Goal: Information Seeking & Learning: Learn about a topic

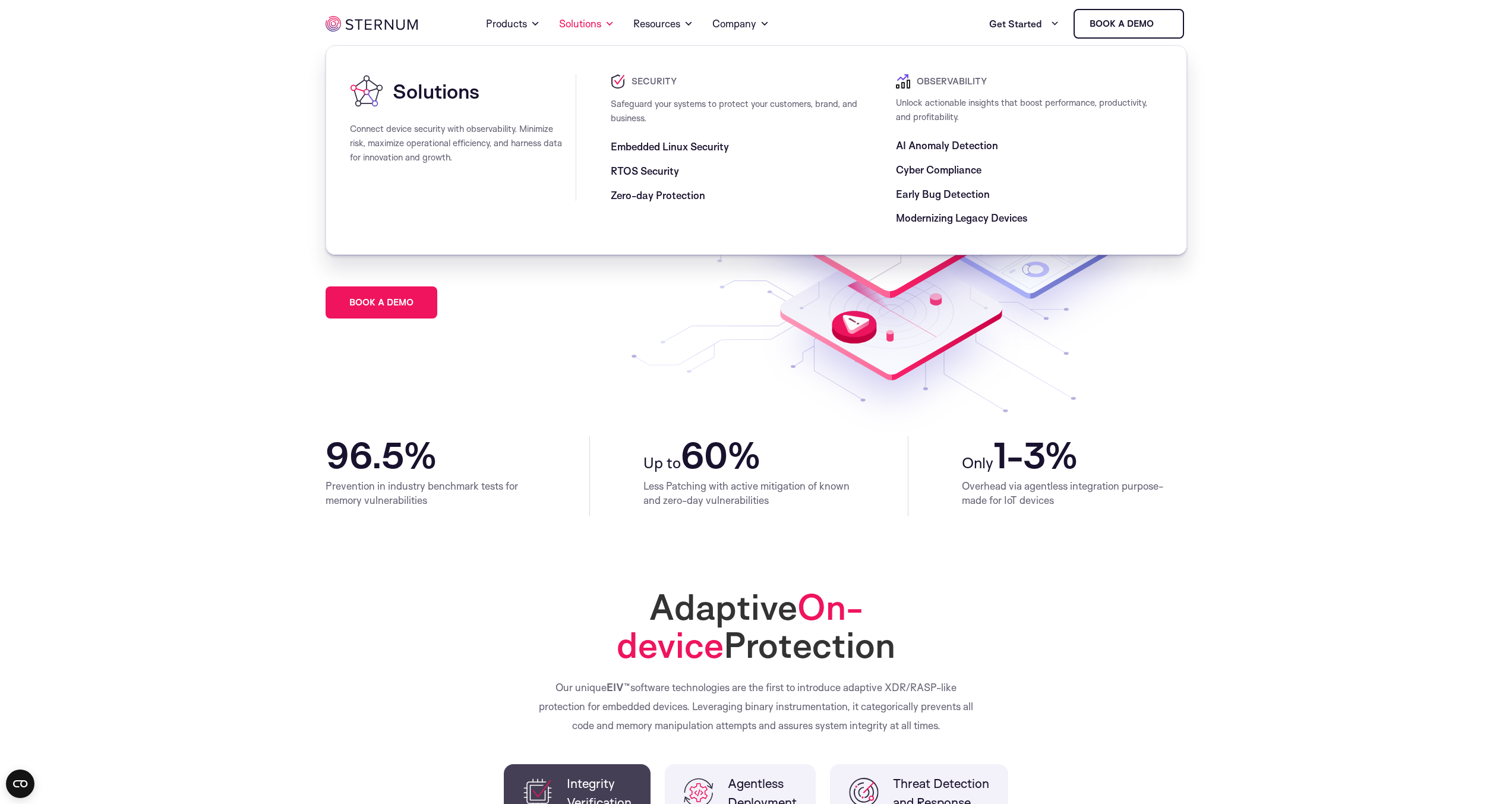
click at [674, 147] on span "Embedded Linux Security" at bounding box center [669, 147] width 118 height 15
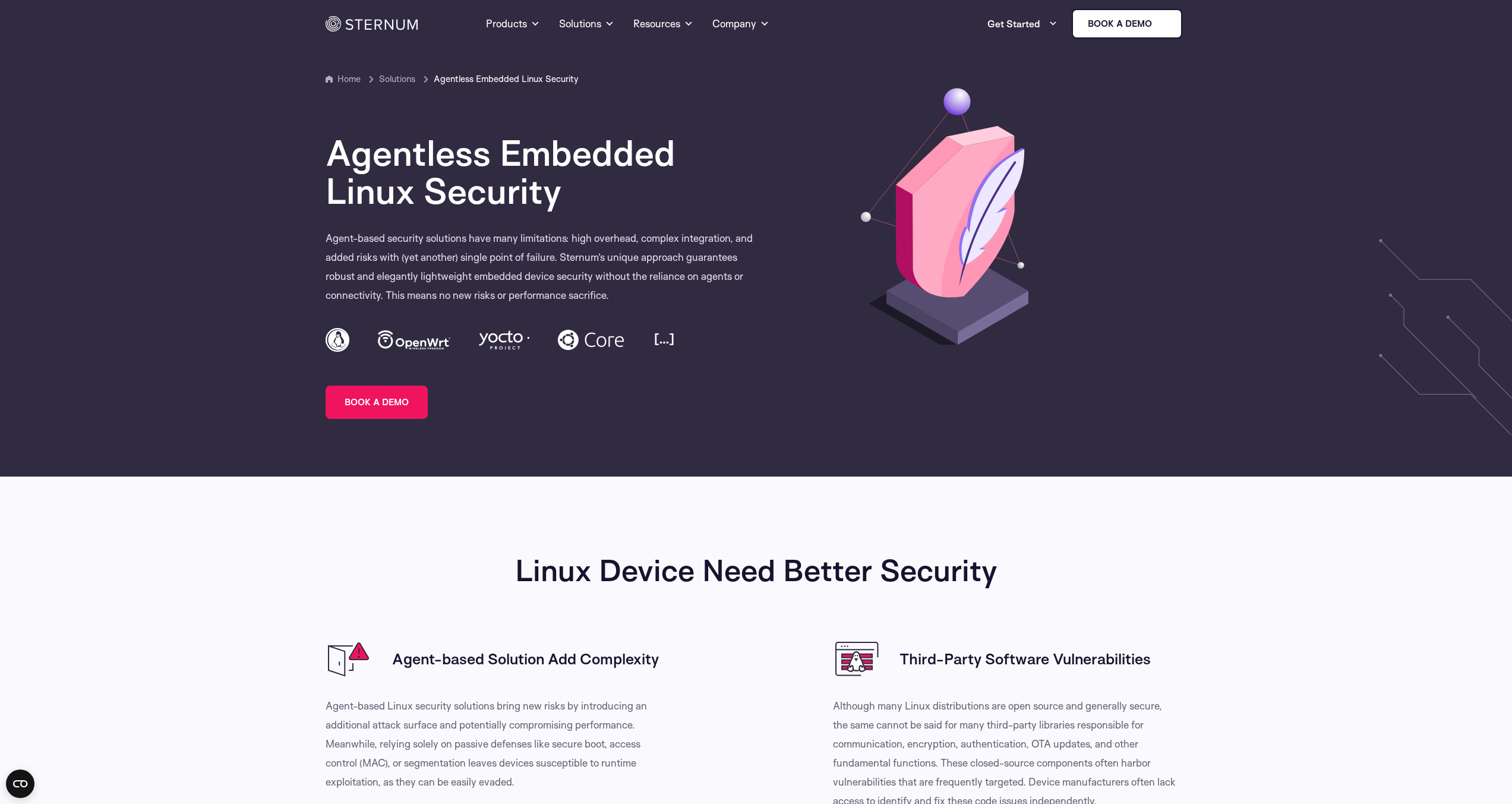
click at [80, 603] on section "Linux Device Need Better Security Agent-based Solution Add Complexity" at bounding box center [756, 750] width 1512 height 546
click at [527, 22] on link "Products" at bounding box center [513, 24] width 54 height 43
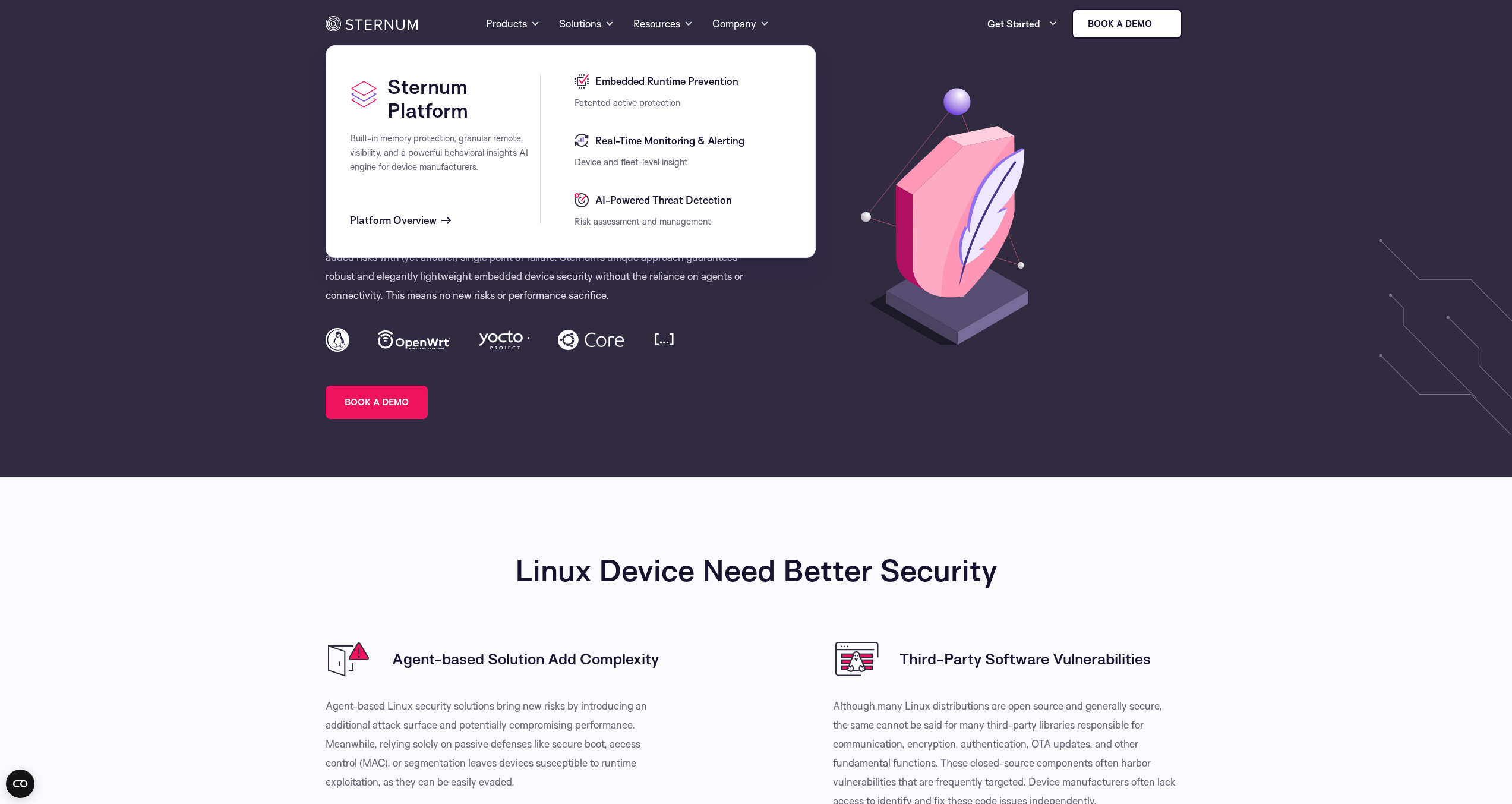
click at [117, 140] on section "Home Solutions Agentless Embedded Linux Security Solutions Agentless Embedded L…" at bounding box center [756, 238] width 1512 height 477
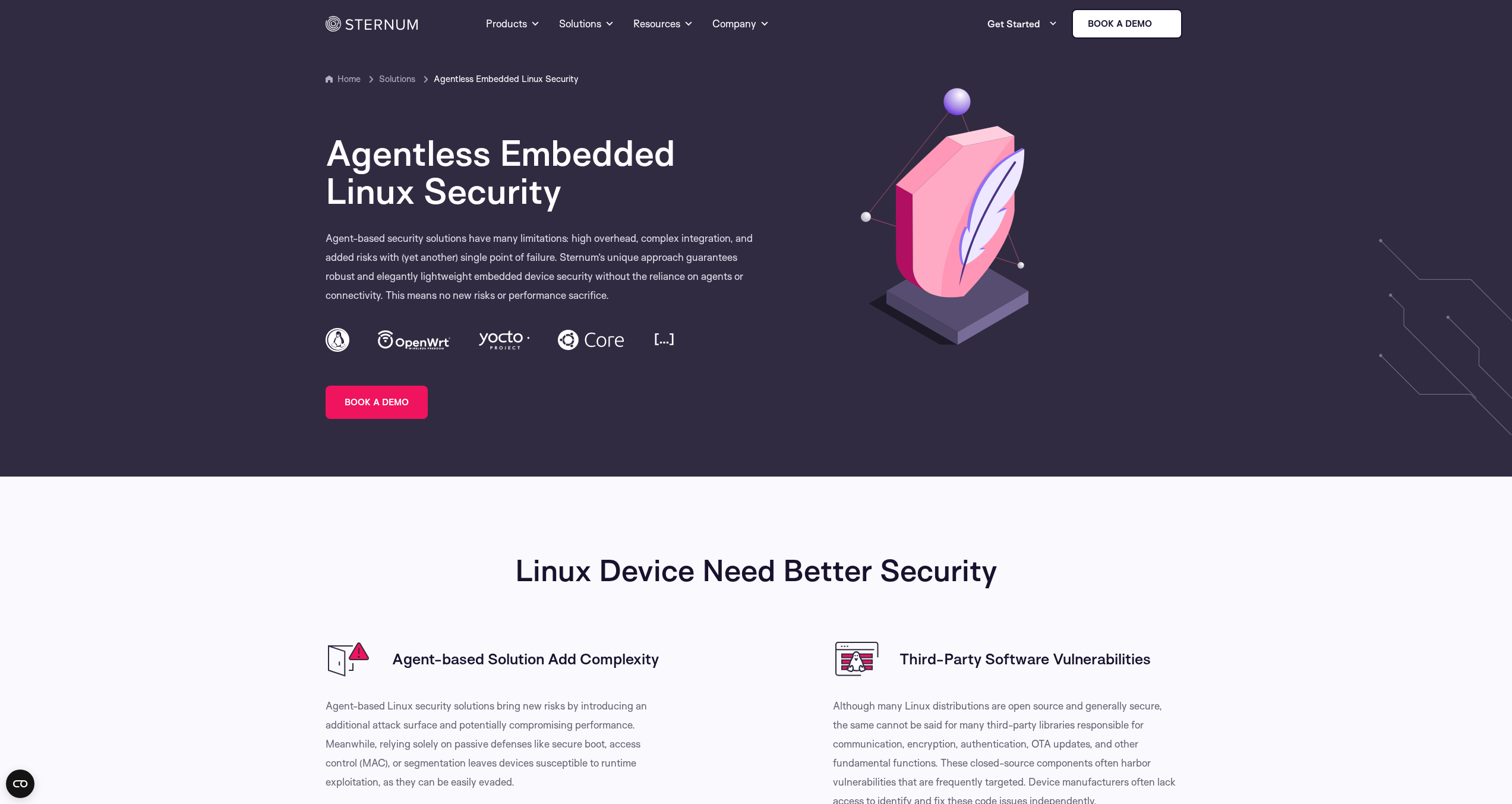
click at [398, 76] on span "Solutions" at bounding box center [405, 79] width 52 height 15
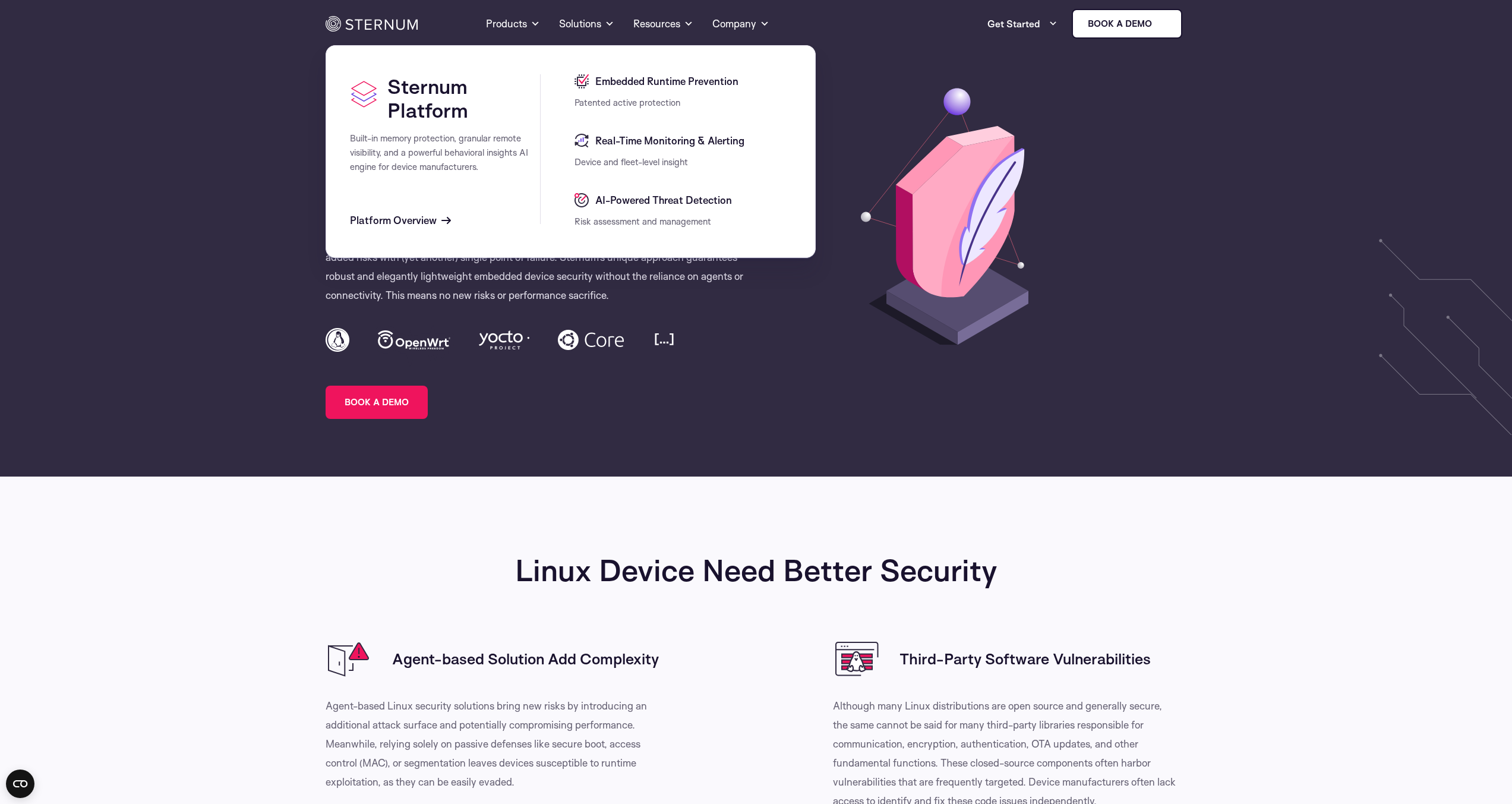
click at [643, 82] on span "Embedded Runtime Prevention" at bounding box center [665, 81] width 146 height 15
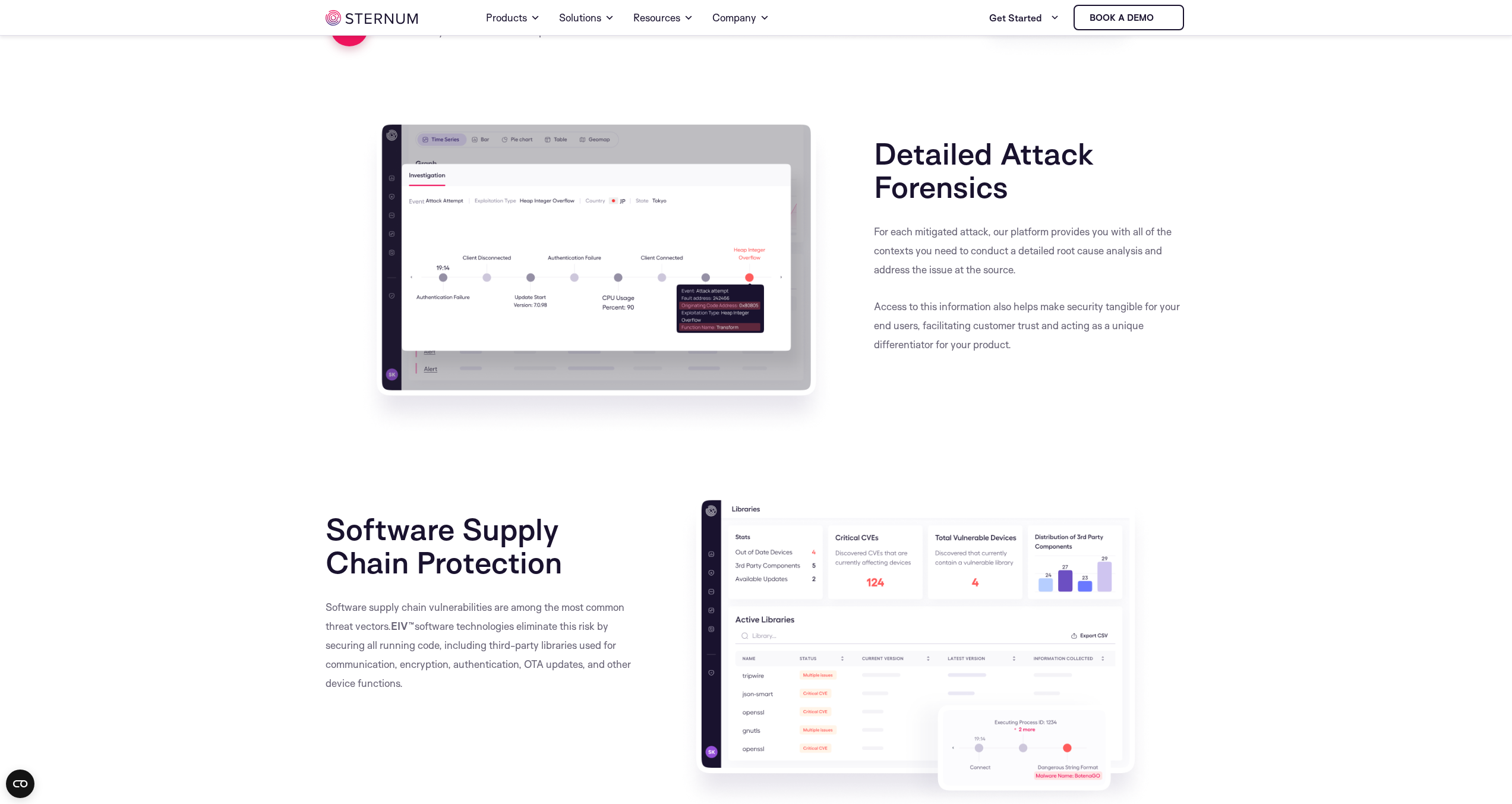
scroll to position [1683, 0]
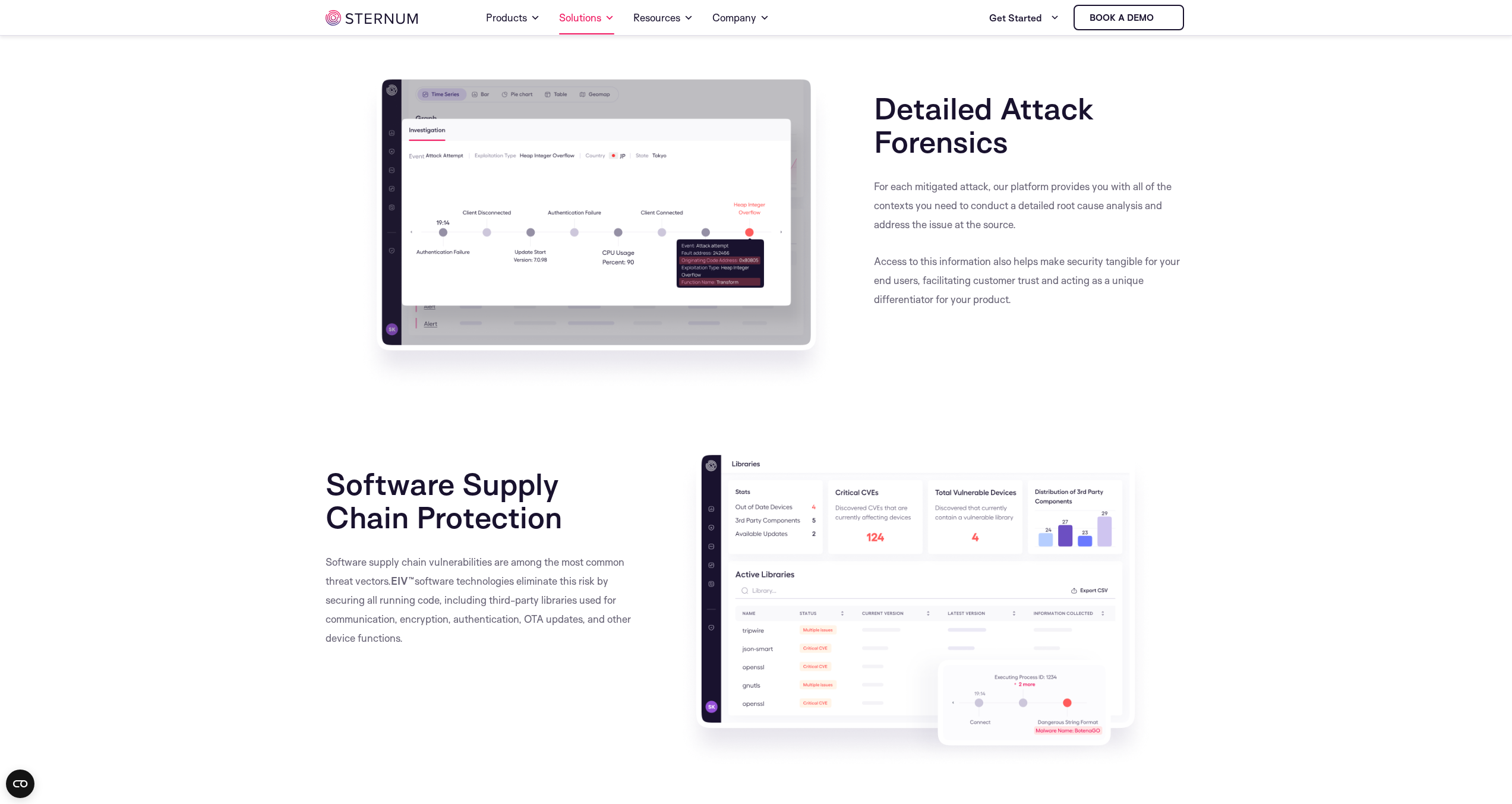
click at [600, 10] on link "Solutions" at bounding box center [586, 18] width 56 height 33
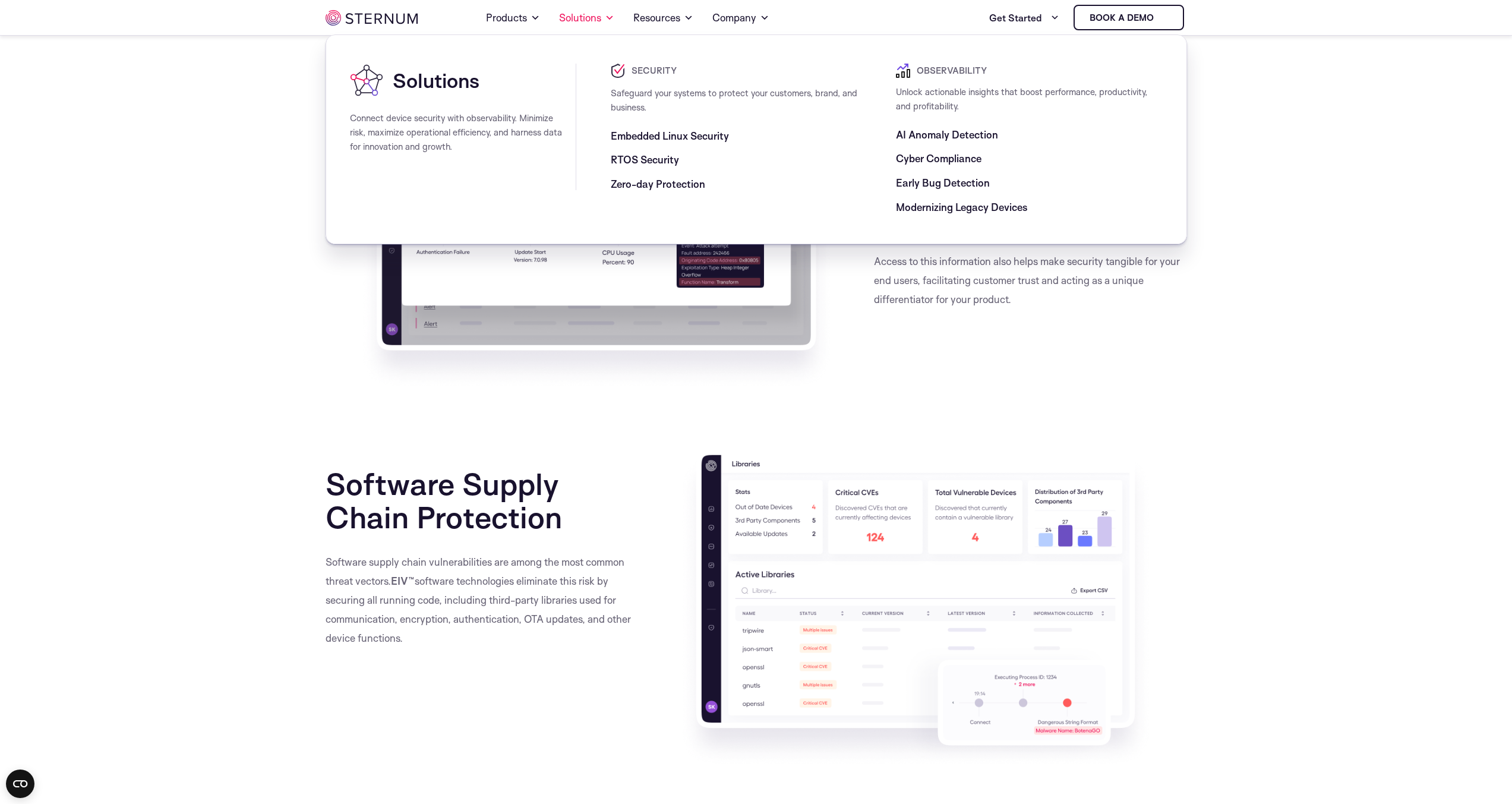
click at [917, 159] on span "Cyber Compliance" at bounding box center [938, 159] width 85 height 15
click at [662, 160] on span "RTOS Security" at bounding box center [645, 160] width 68 height 15
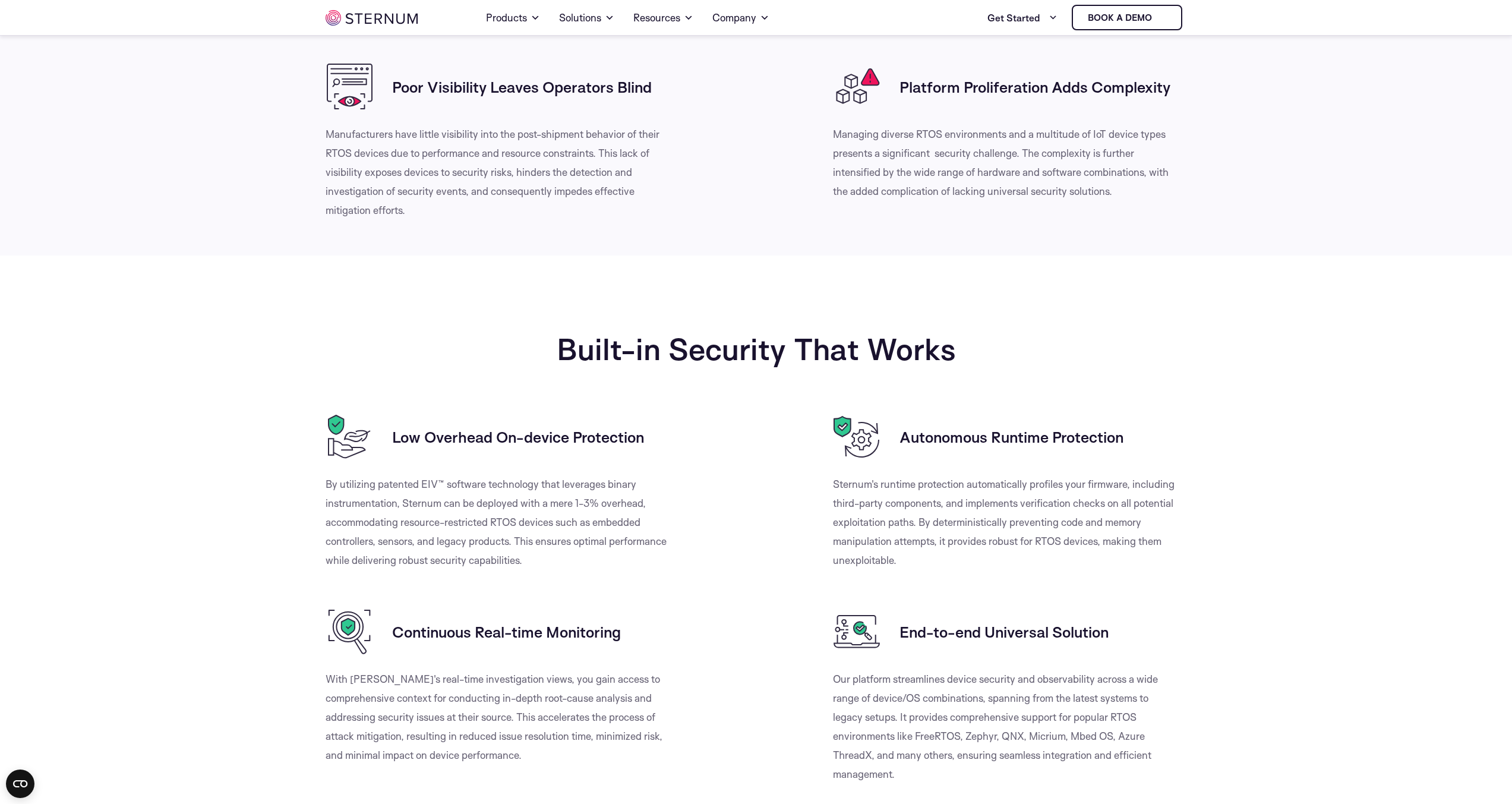
scroll to position [733, 0]
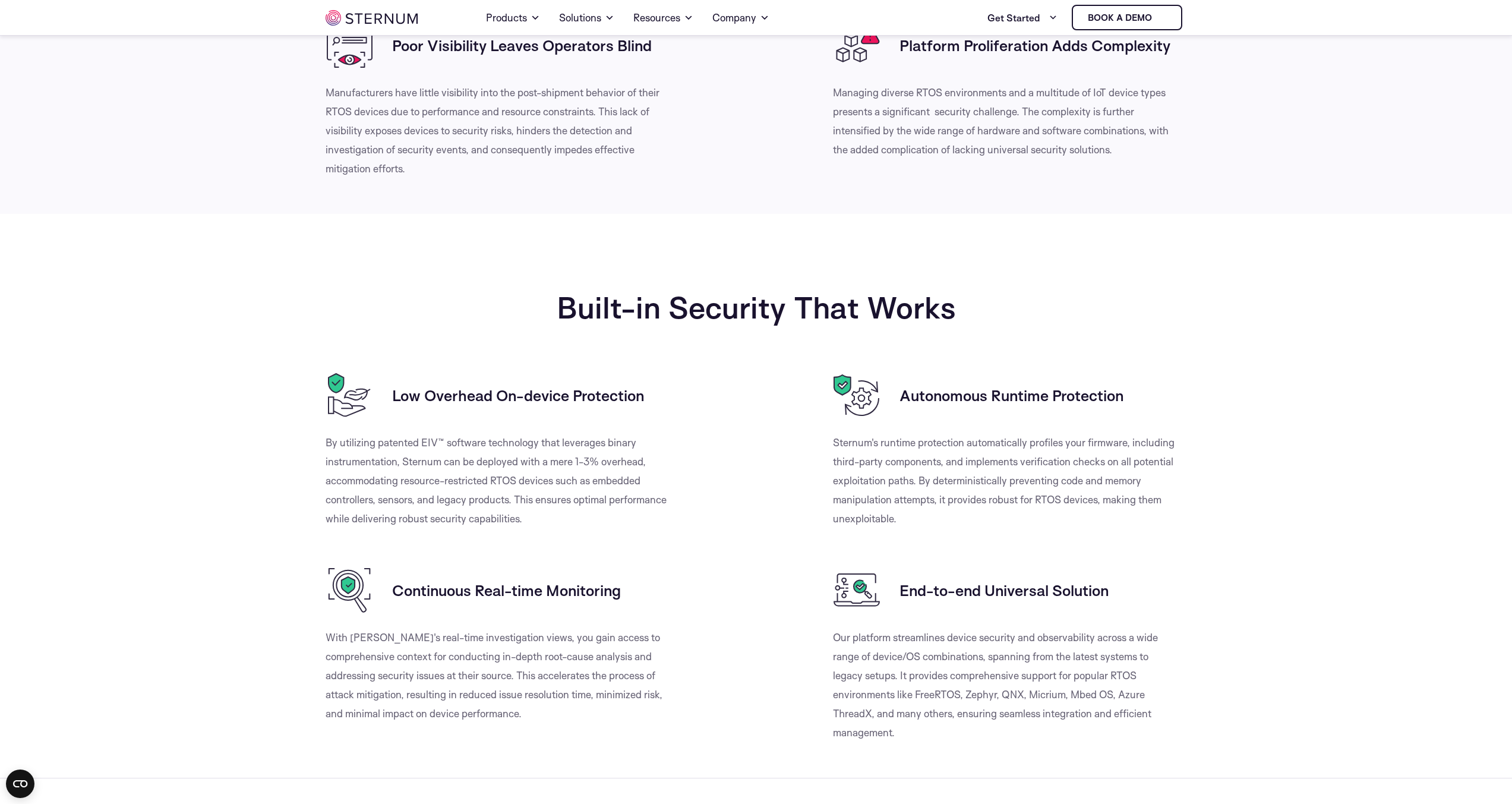
click at [343, 376] on img at bounding box center [349, 395] width 47 height 47
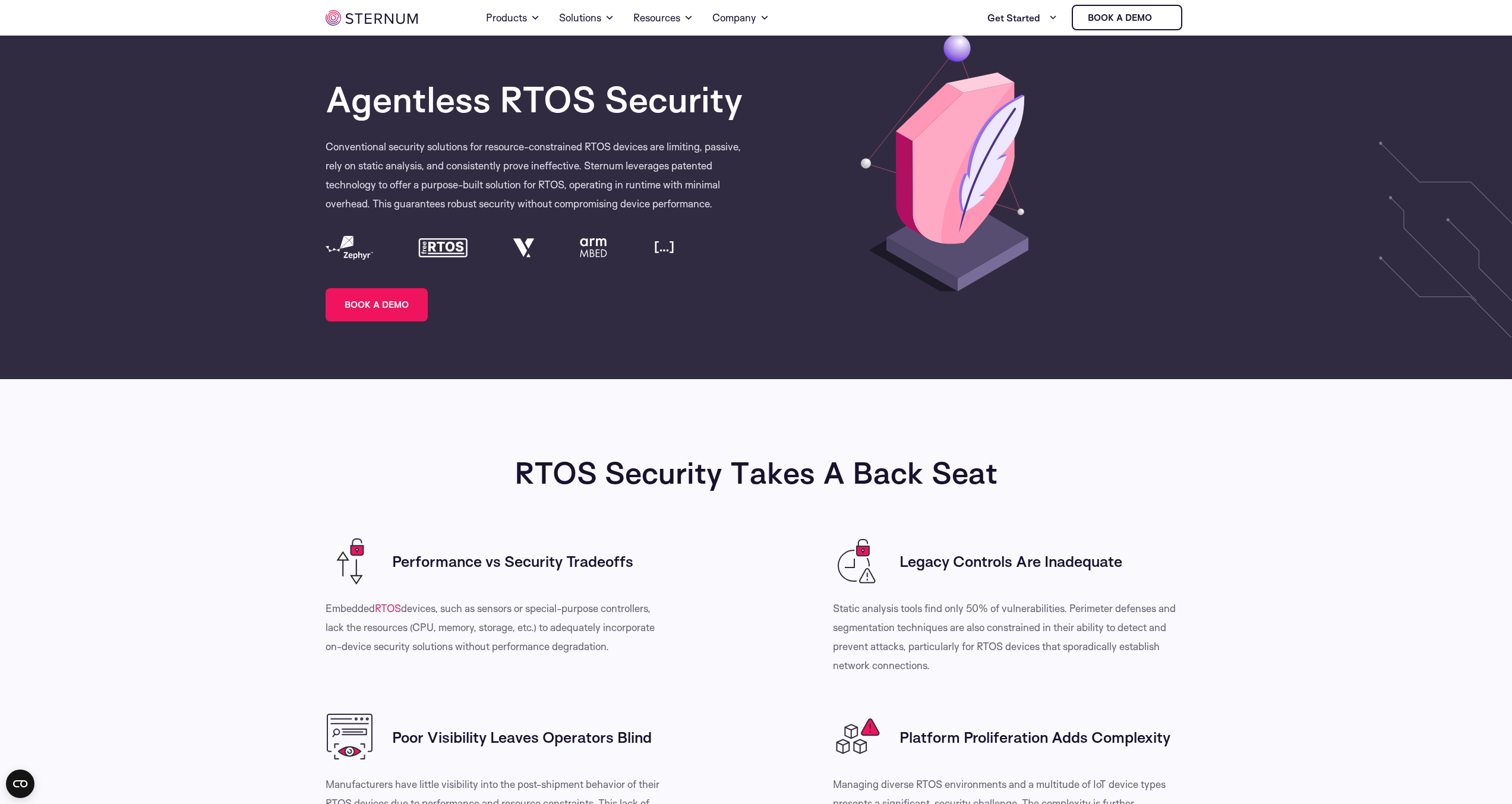
scroll to position [0, 0]
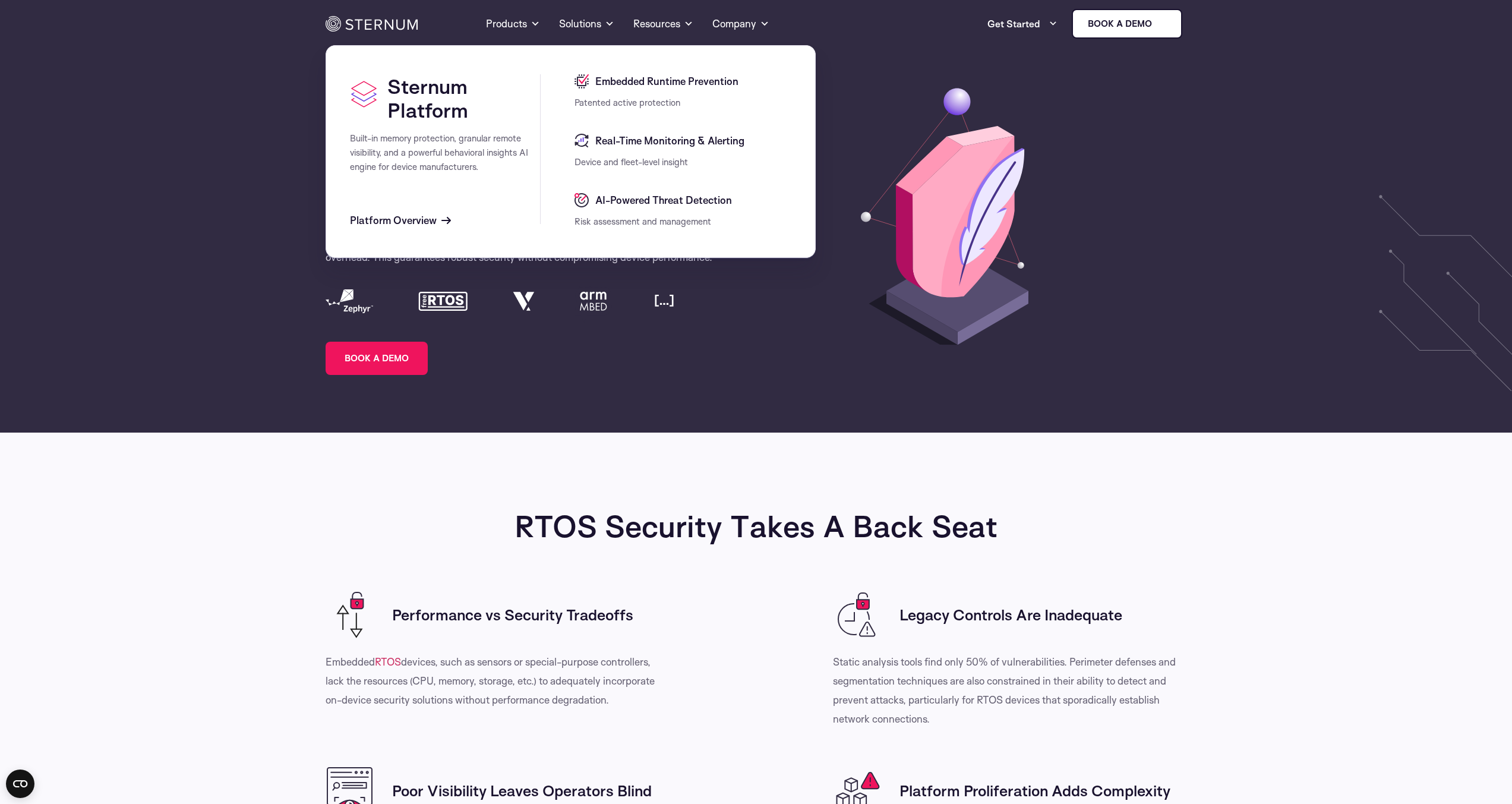
click at [684, 198] on span "AI-Powered Threat Detection" at bounding box center [662, 200] width 140 height 15
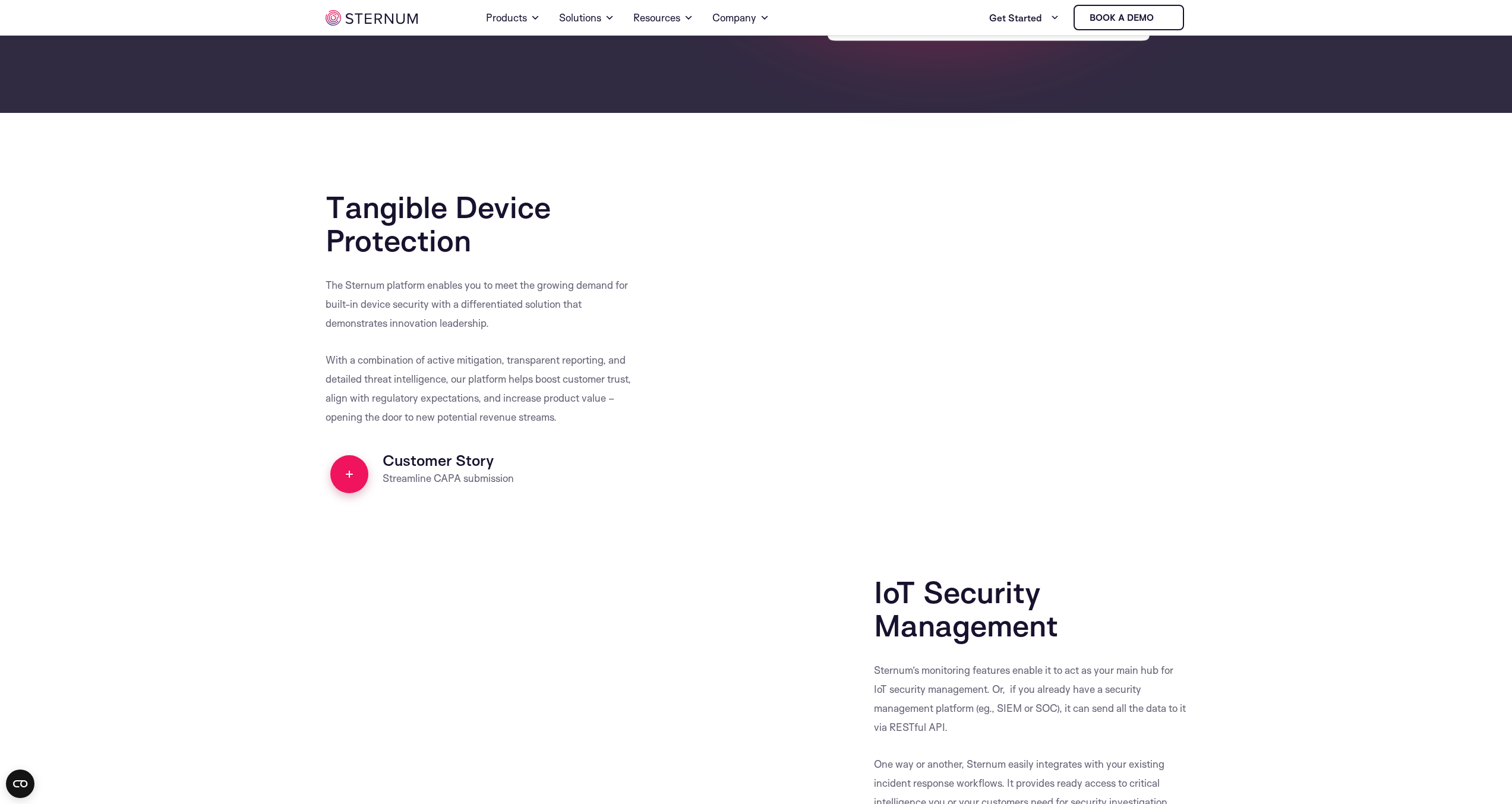
scroll to position [1543, 0]
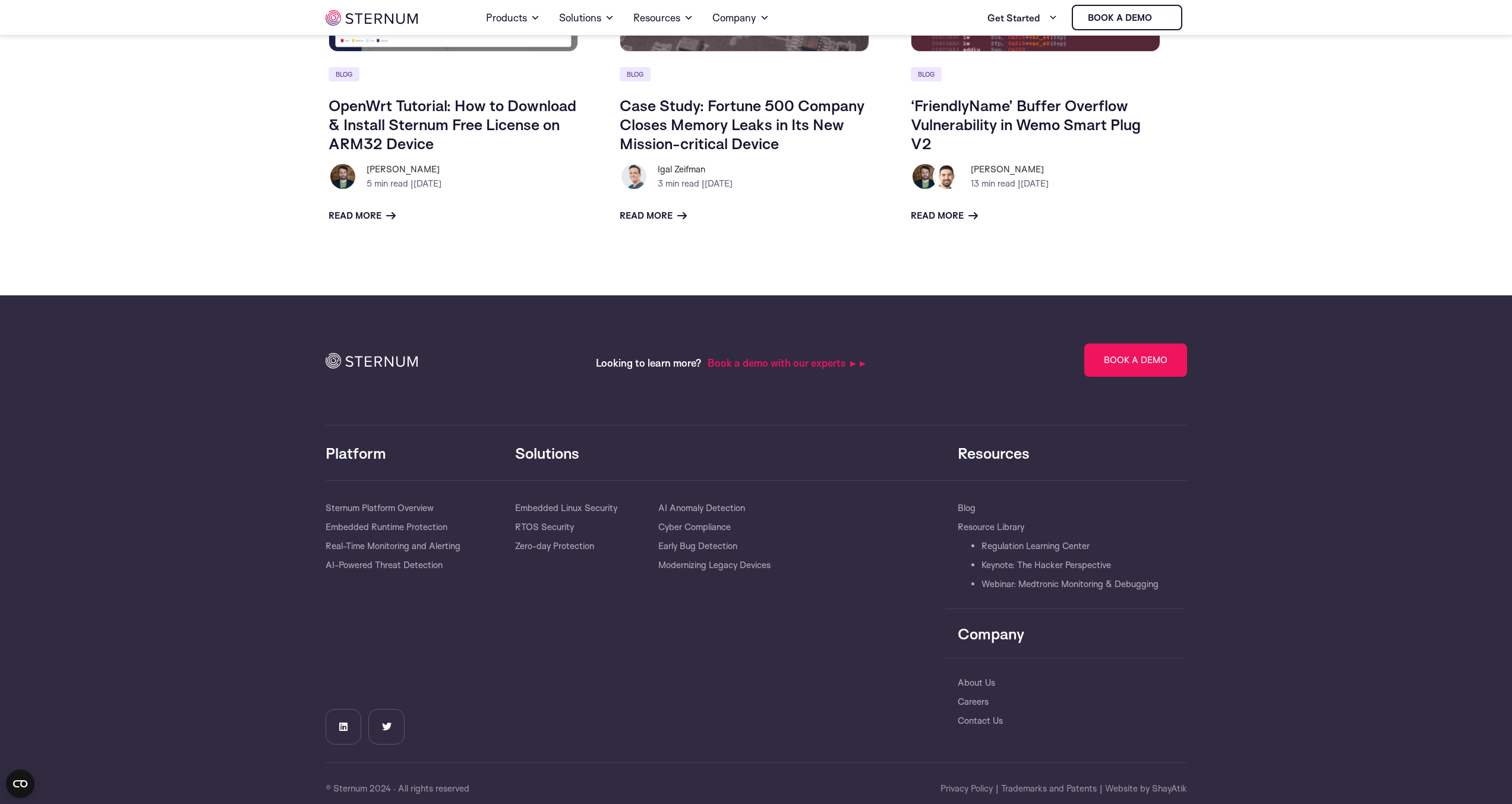
scroll to position [291, 0]
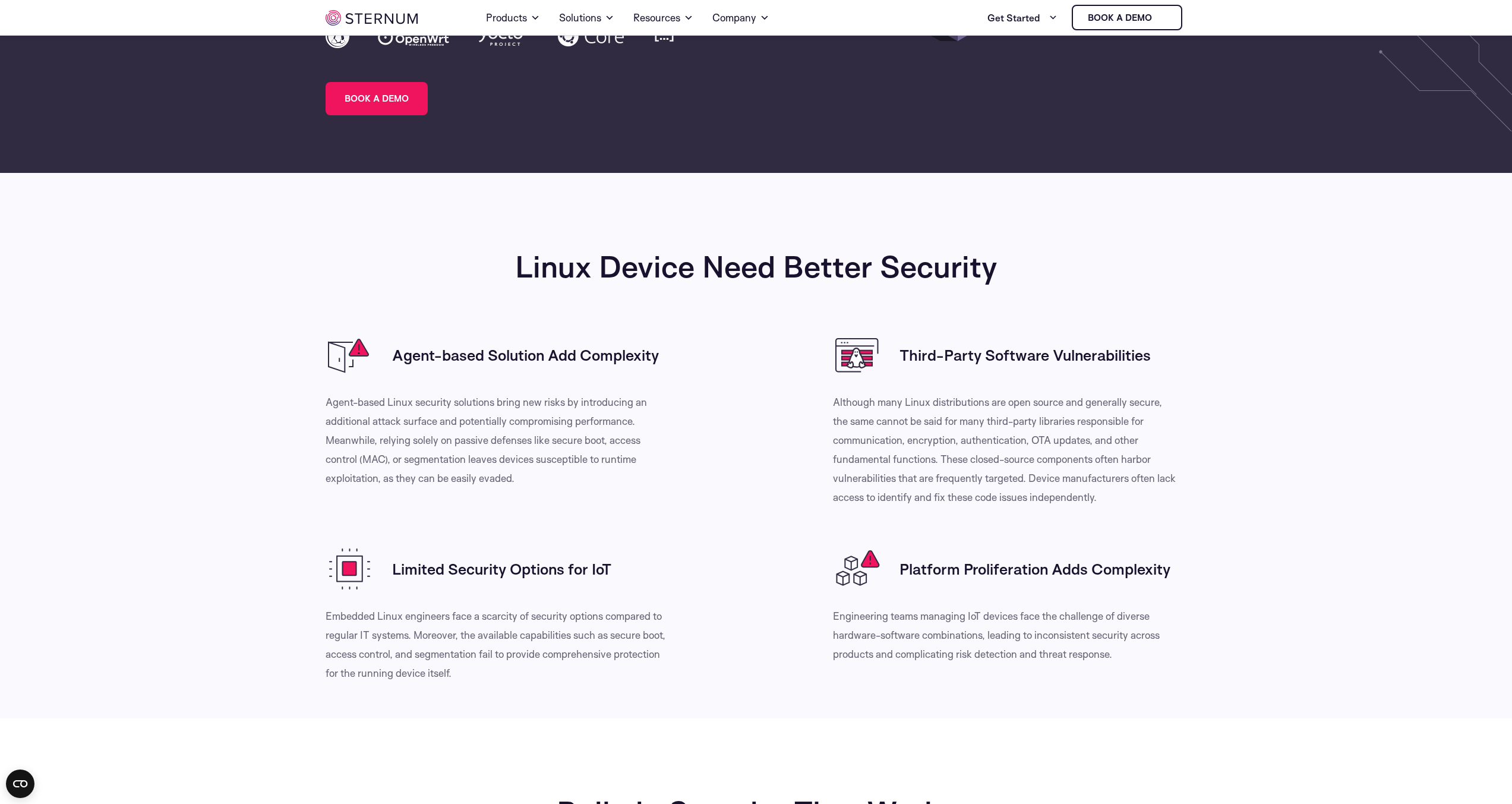
click at [178, 517] on section "Linux Device Need Better Security Agent-based Solution Add Complexity" at bounding box center [756, 446] width 1512 height 546
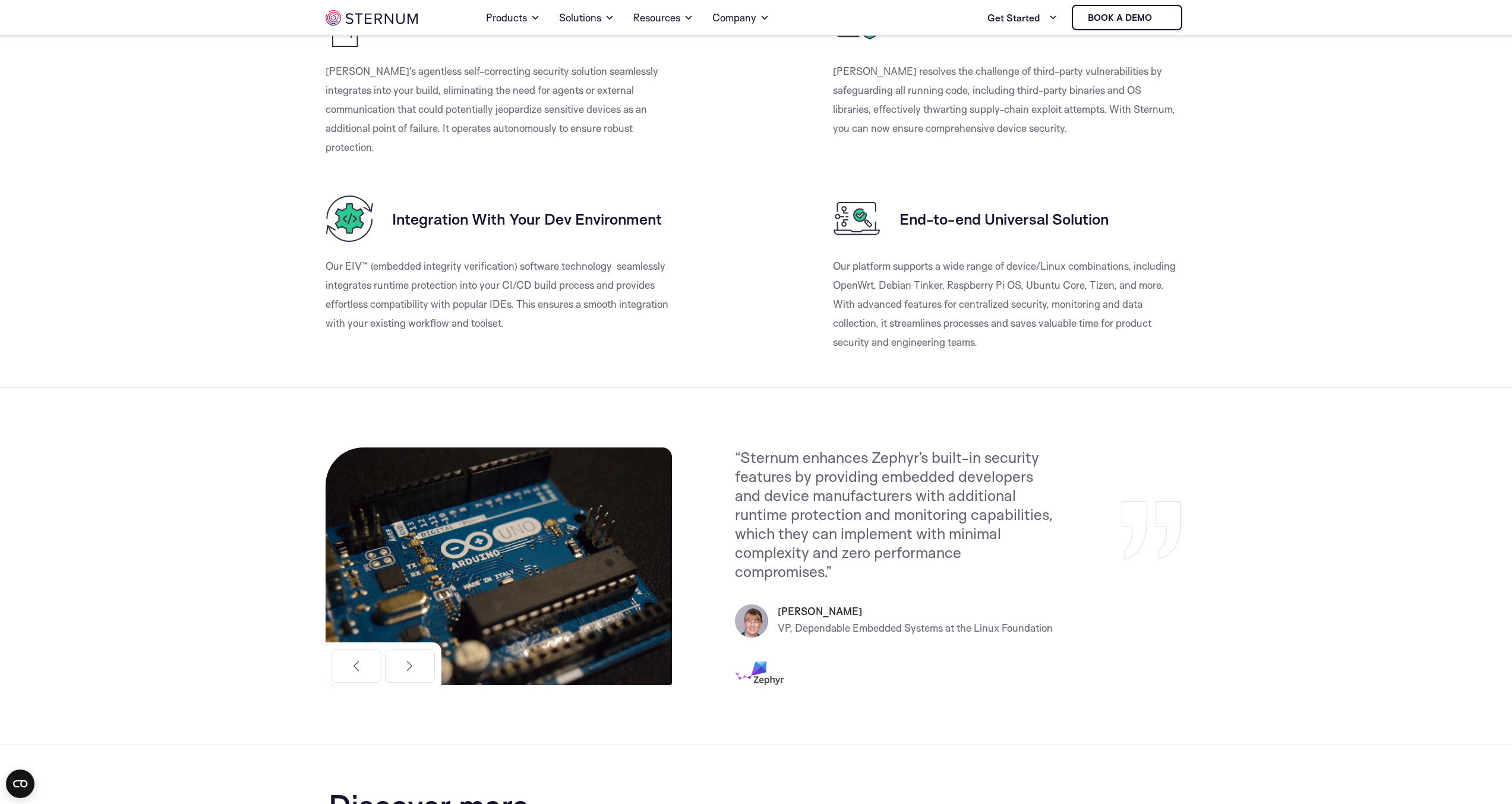
scroll to position [1307, 0]
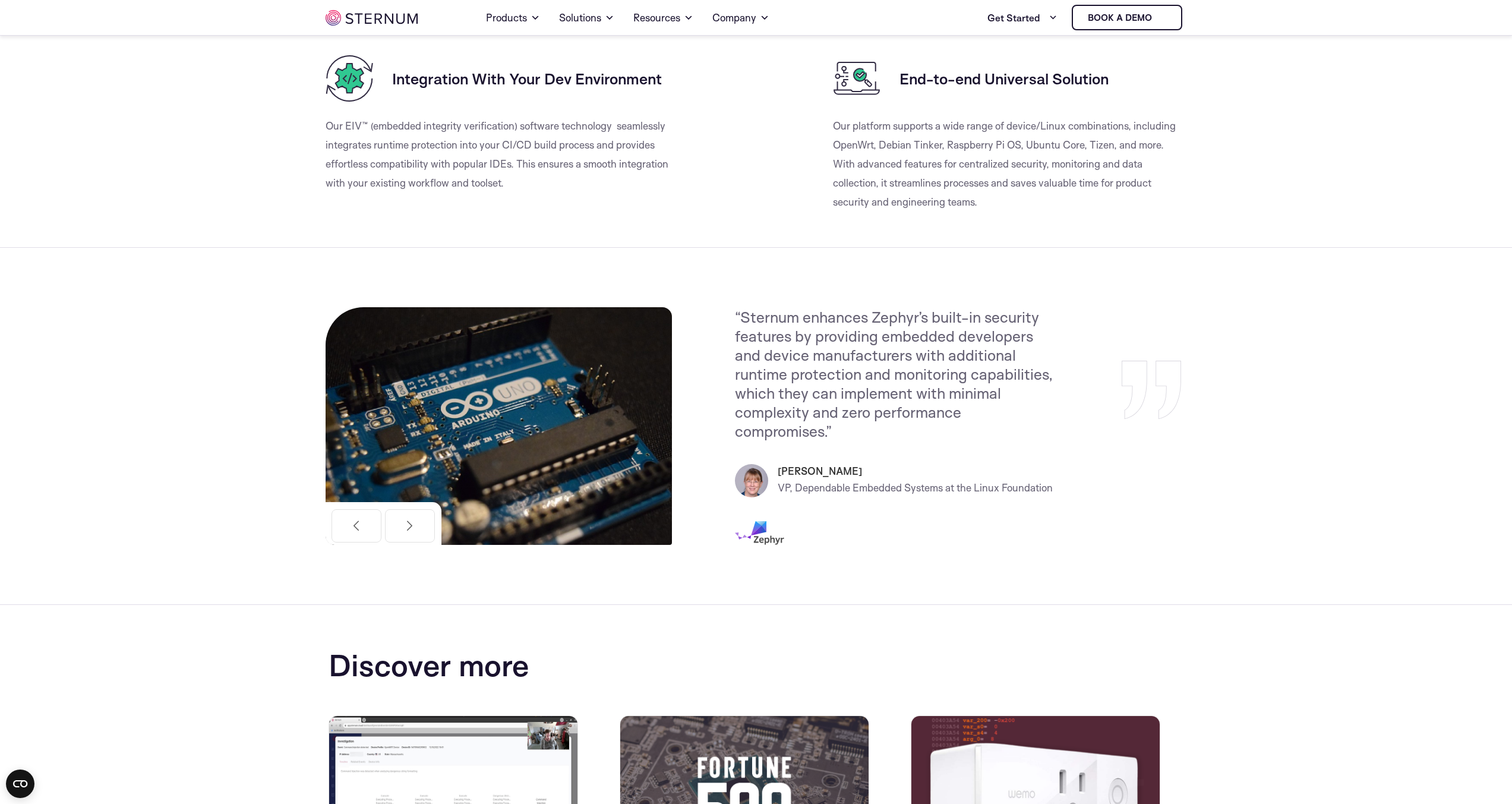
click at [181, 517] on section "Previous “Seamless baked-in security with none of the added investment or compl…" at bounding box center [756, 426] width 1512 height 357
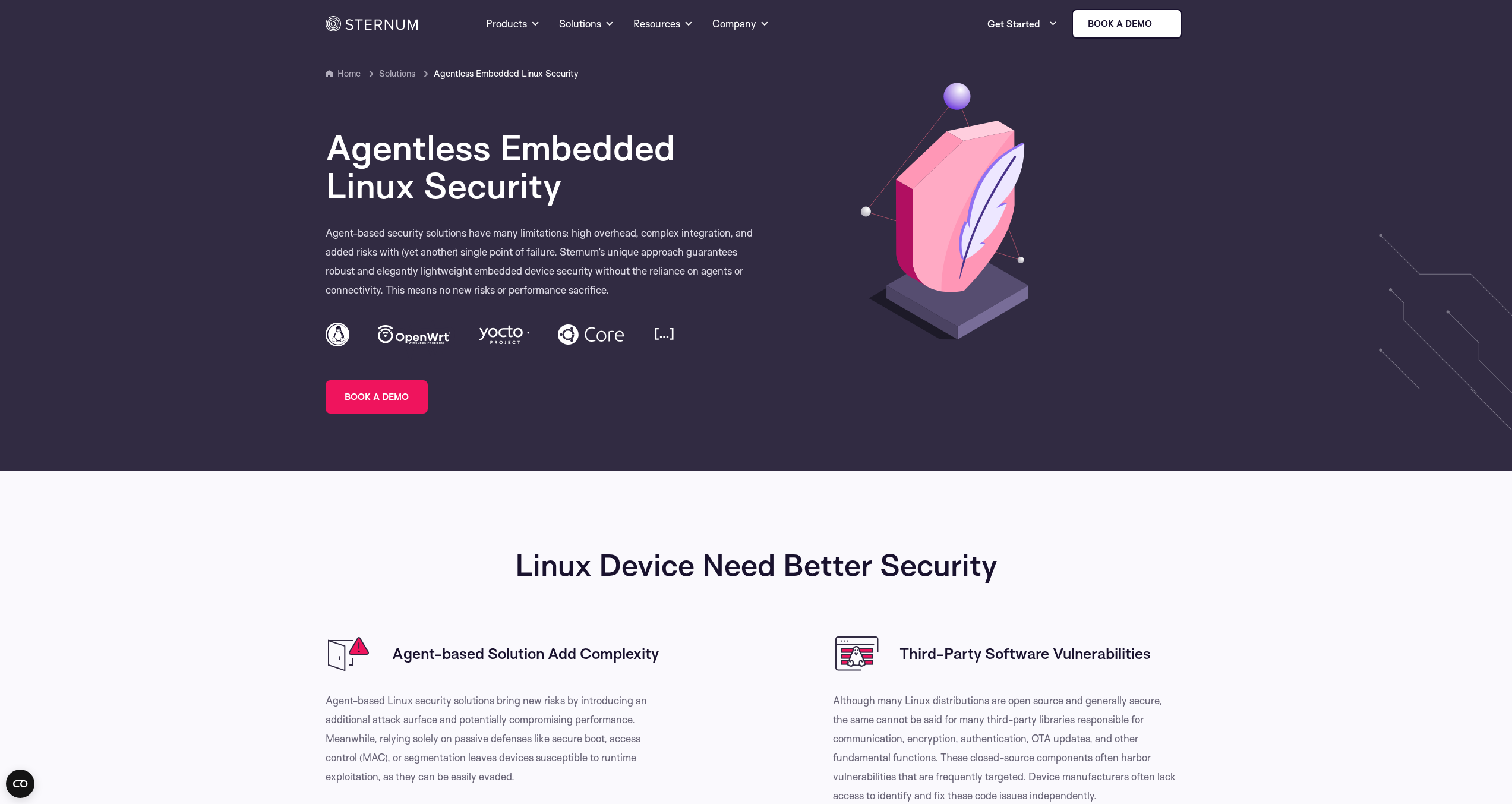
scroll to position [0, 0]
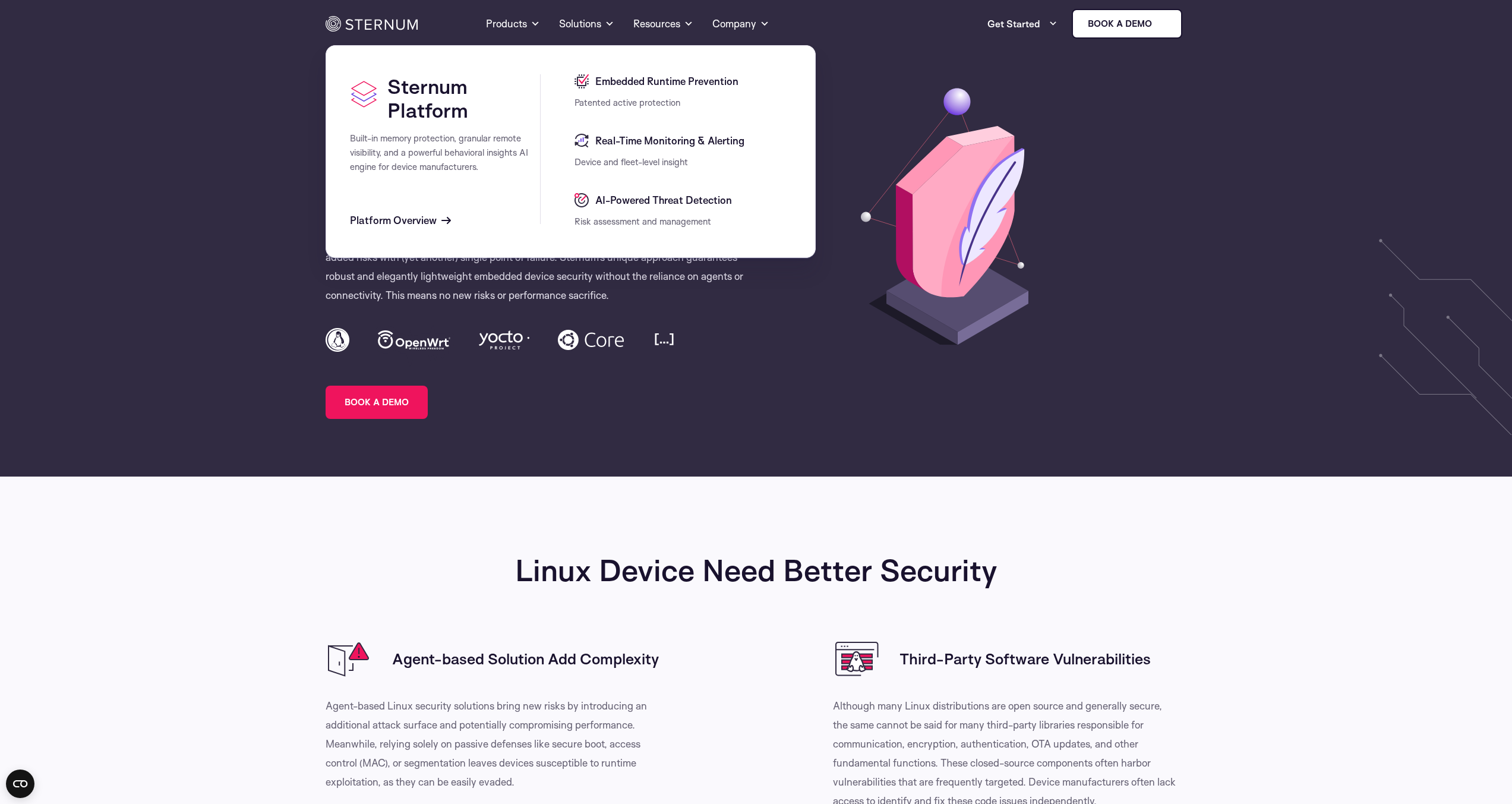
click at [491, 585] on h2 "Linux Device Need Better Security" at bounding box center [756, 570] width 861 height 35
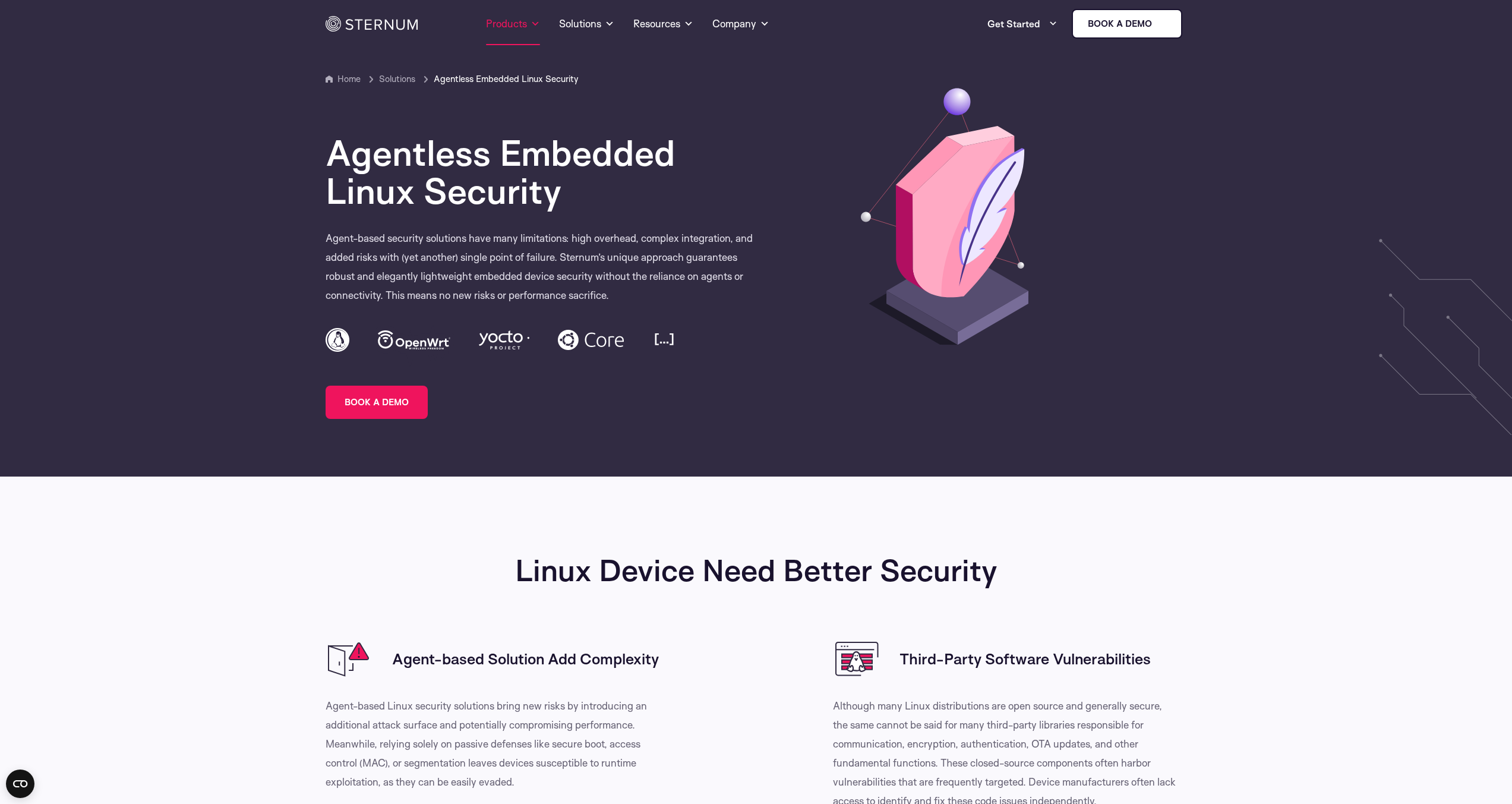
click at [521, 28] on link "Products" at bounding box center [513, 24] width 54 height 43
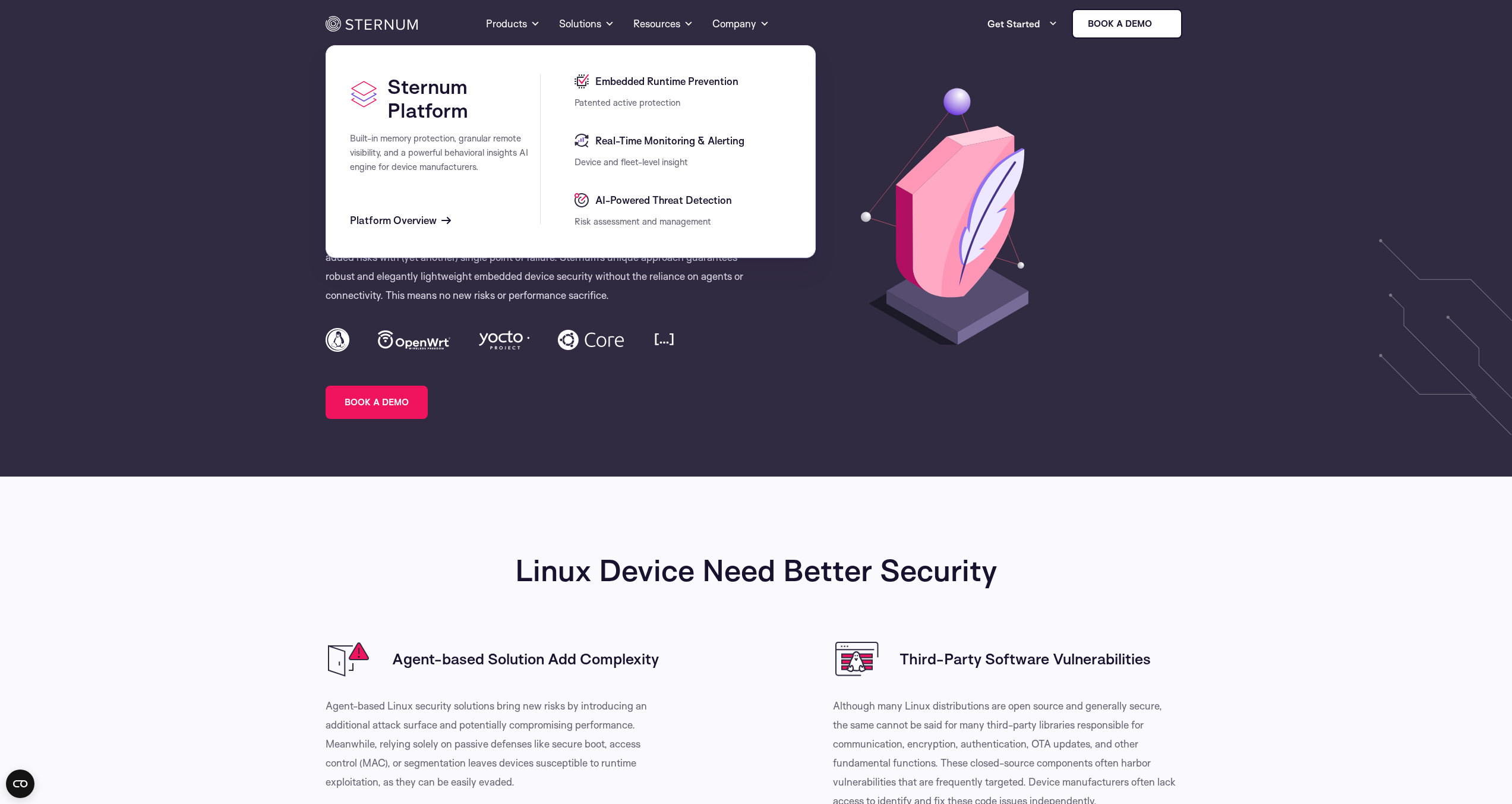
click at [433, 224] on span "Platform Overview" at bounding box center [393, 220] width 86 height 15
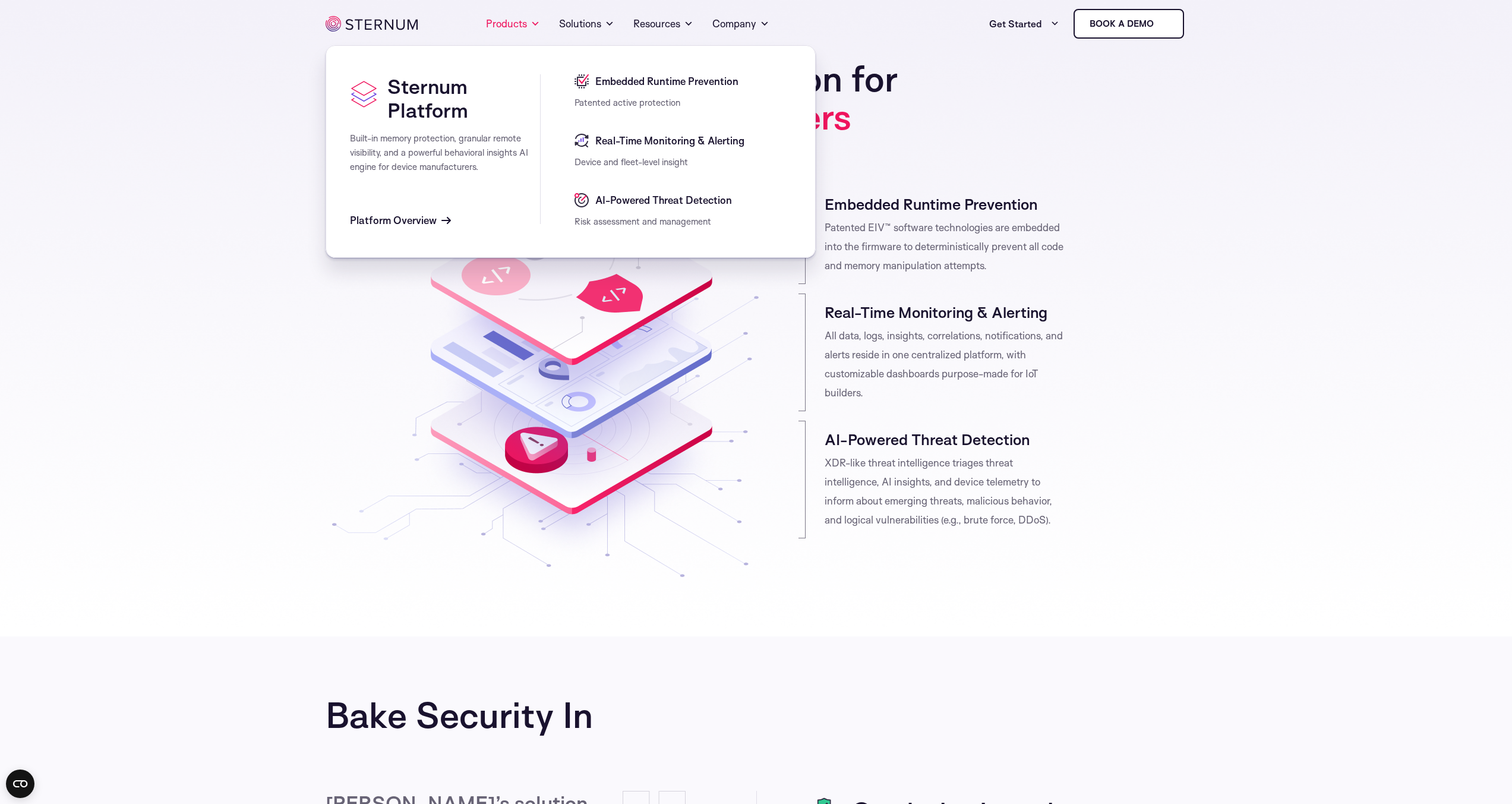
click at [588, 82] on icon at bounding box center [581, 81] width 15 height 15
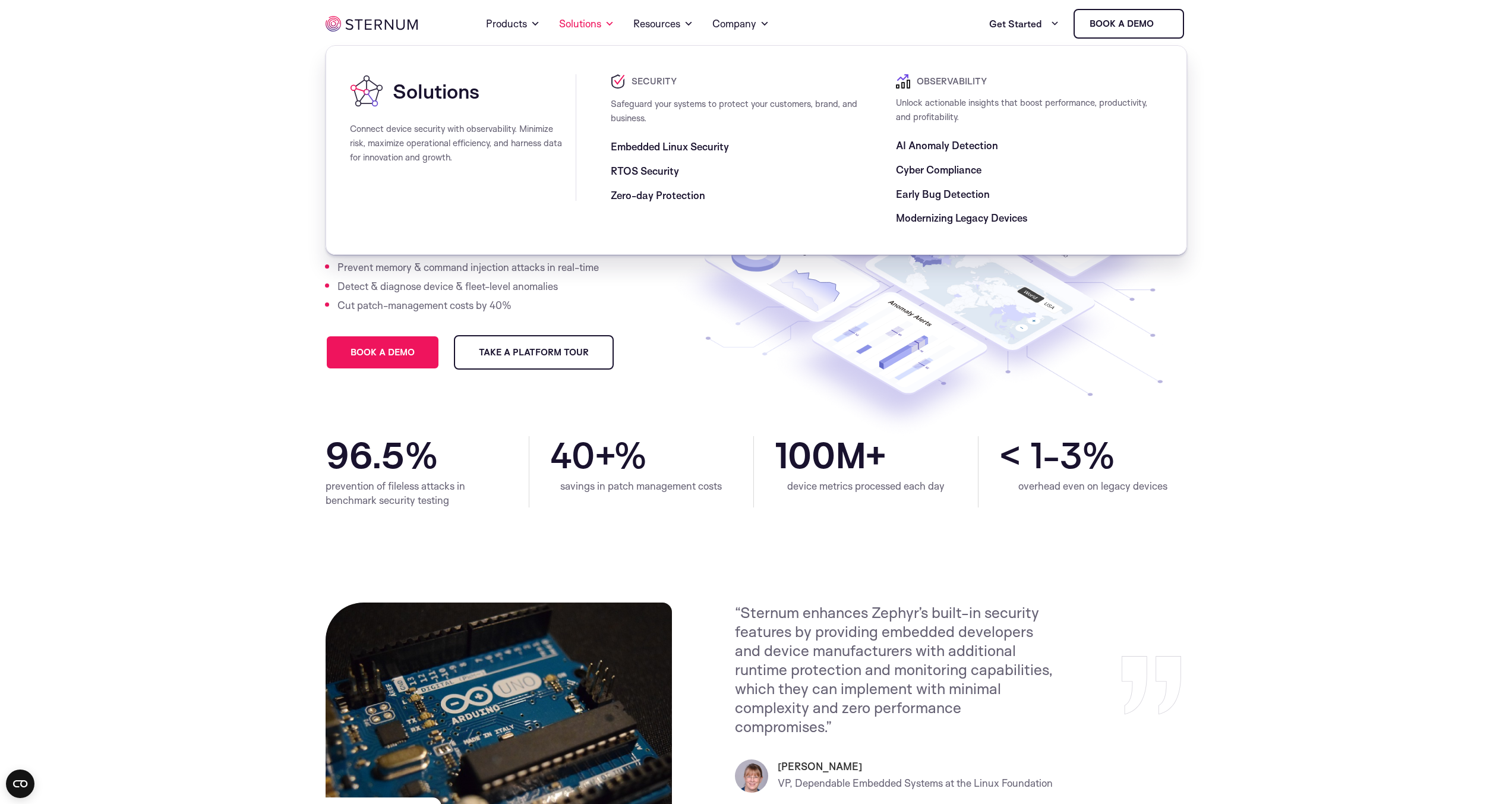
click at [911, 168] on span "Cyber Compliance" at bounding box center [938, 170] width 85 height 15
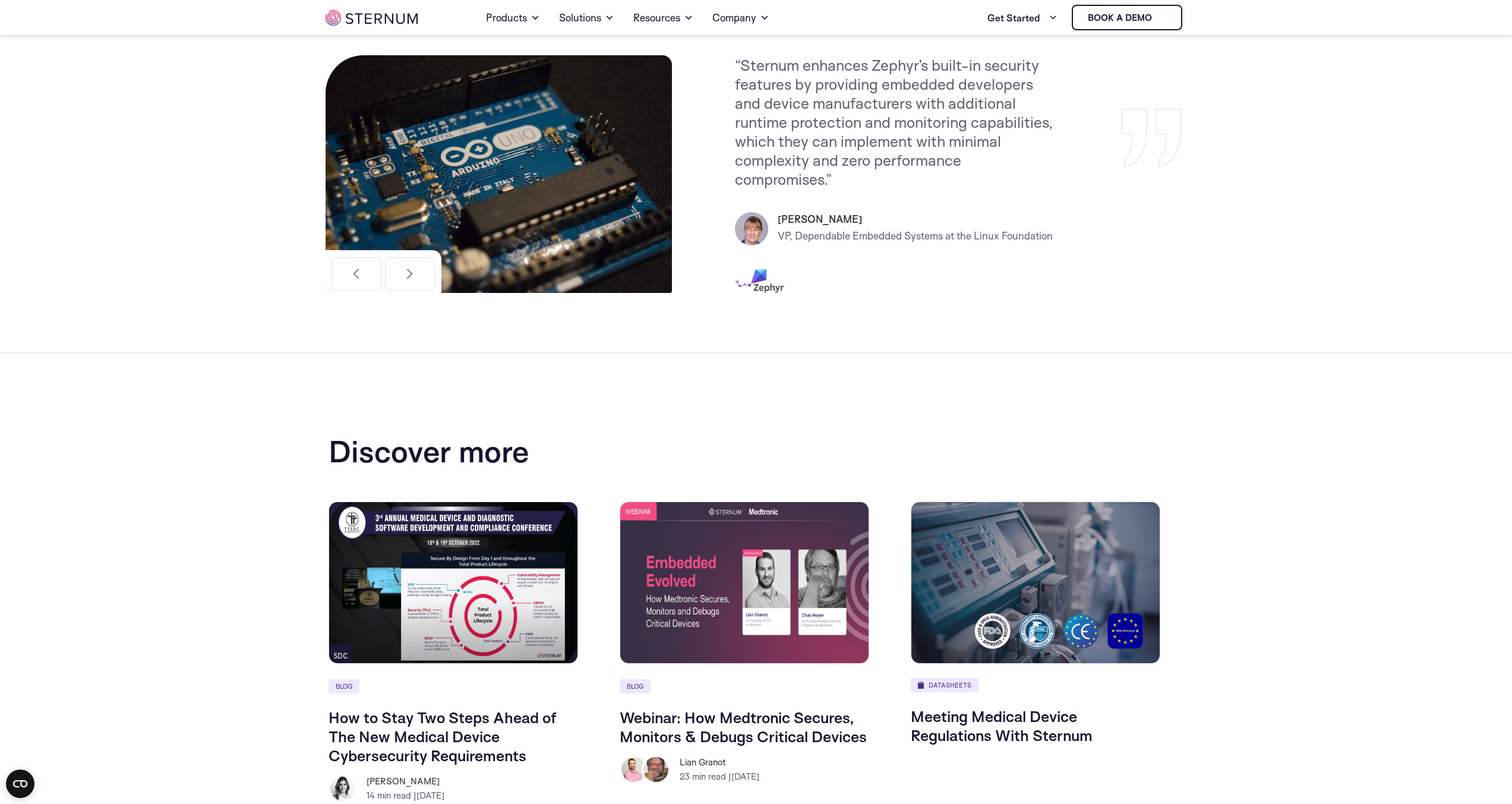
scroll to position [1976, 0]
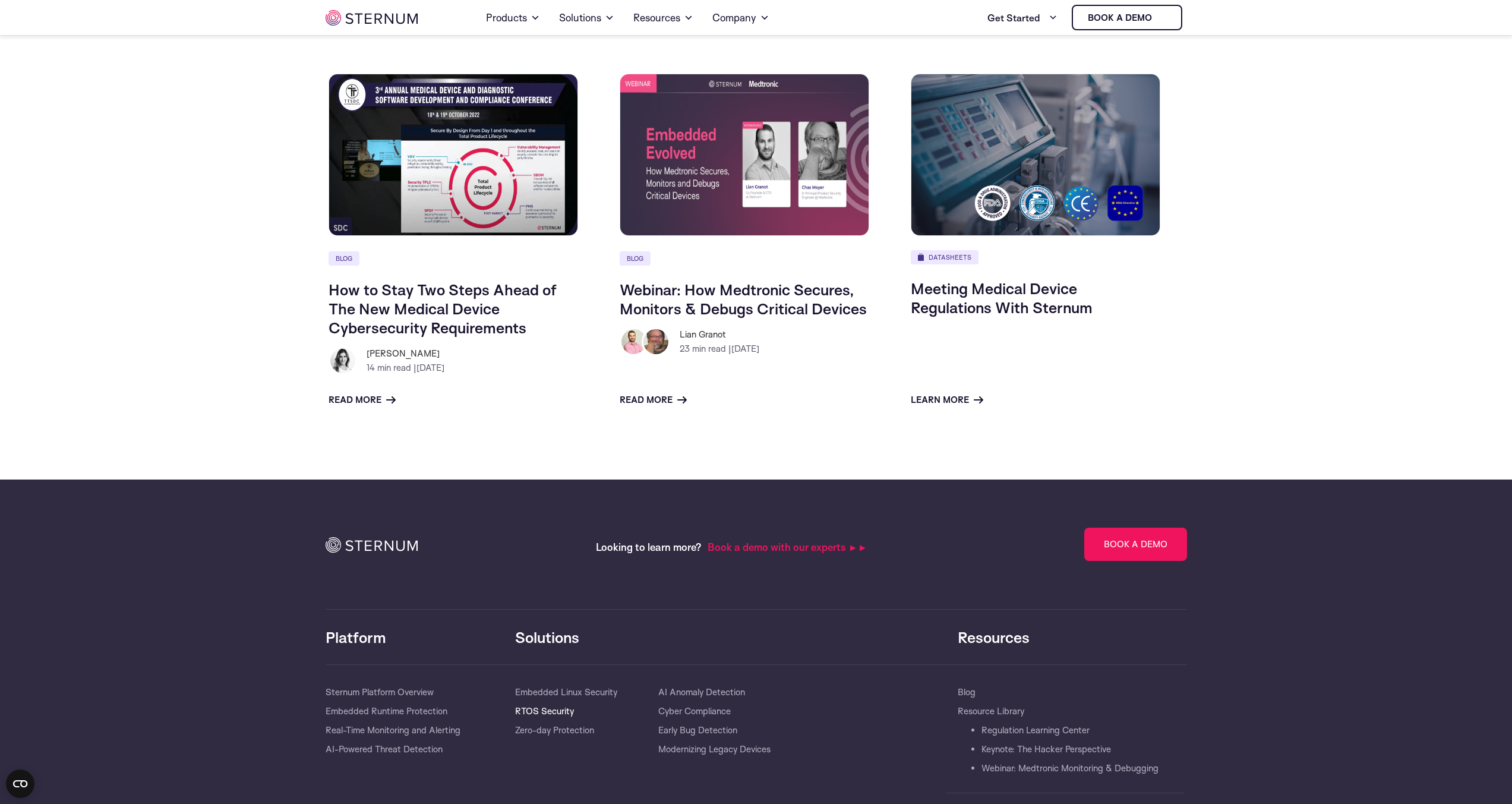
click at [557, 707] on link "RTOS Security" at bounding box center [544, 711] width 59 height 19
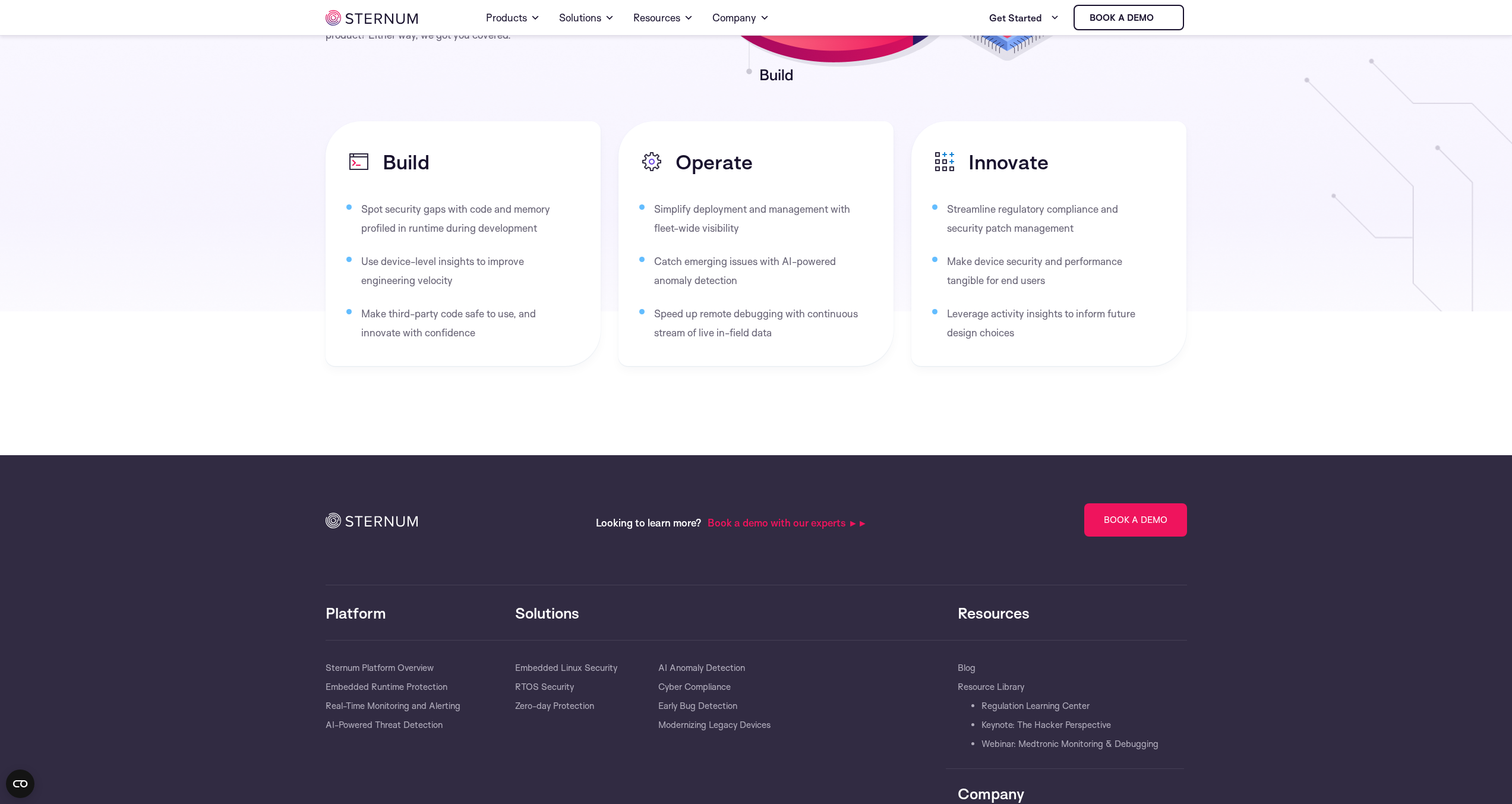
scroll to position [2121, 0]
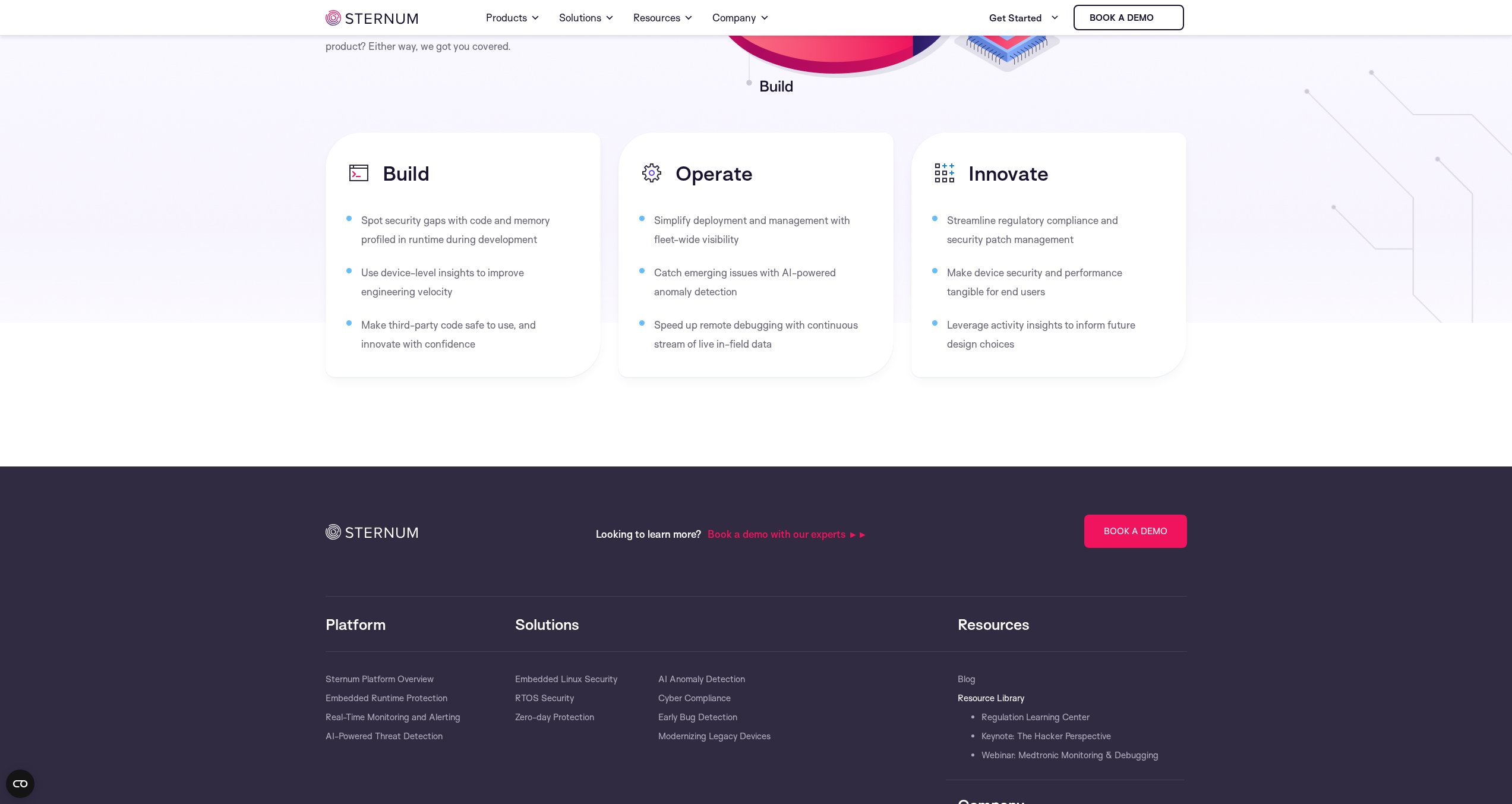
click at [980, 697] on link "Resource Library" at bounding box center [991, 698] width 66 height 19
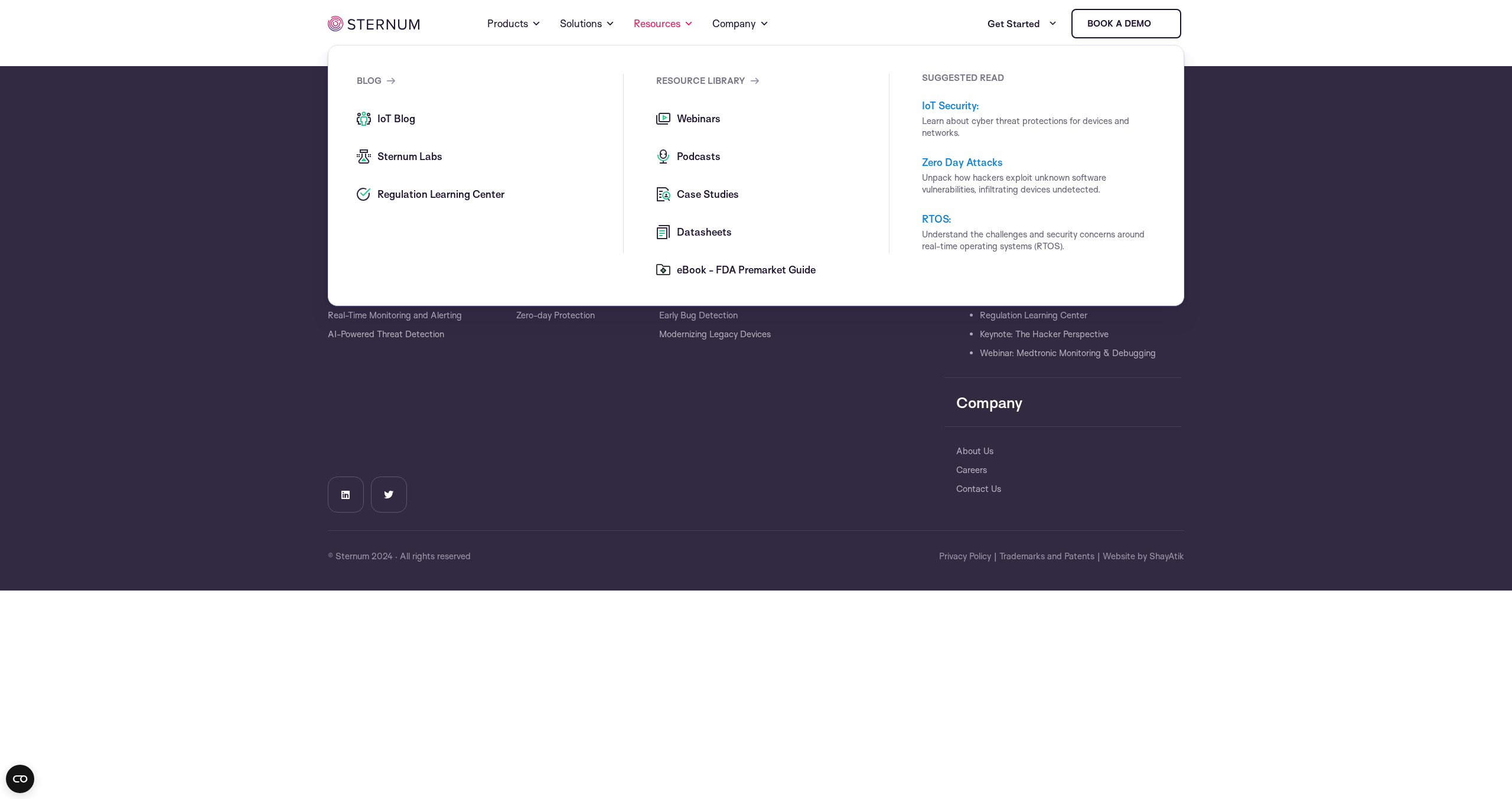
click at [713, 233] on span "Datasheets" at bounding box center [703, 232] width 58 height 14
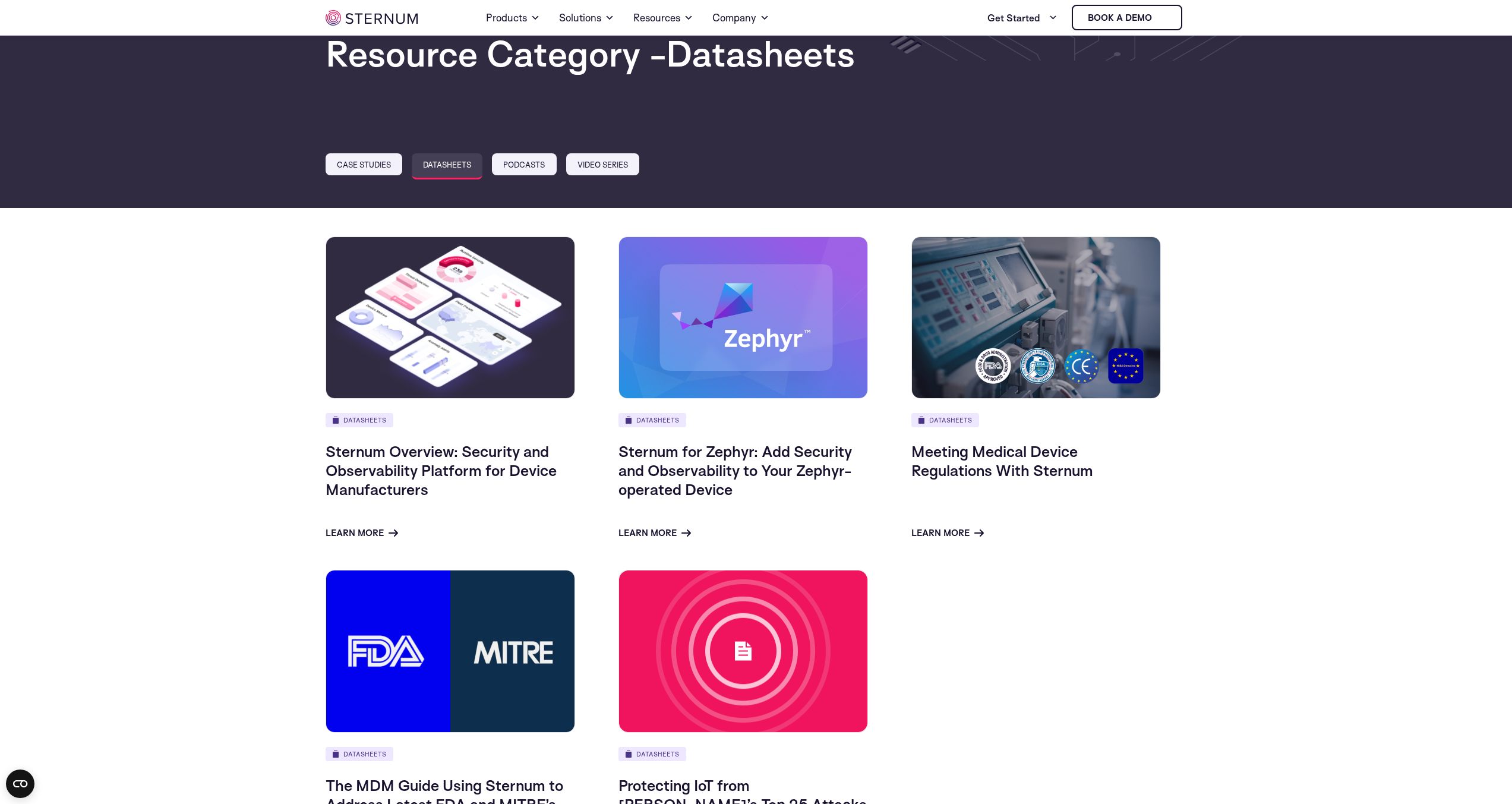
scroll to position [145, 0]
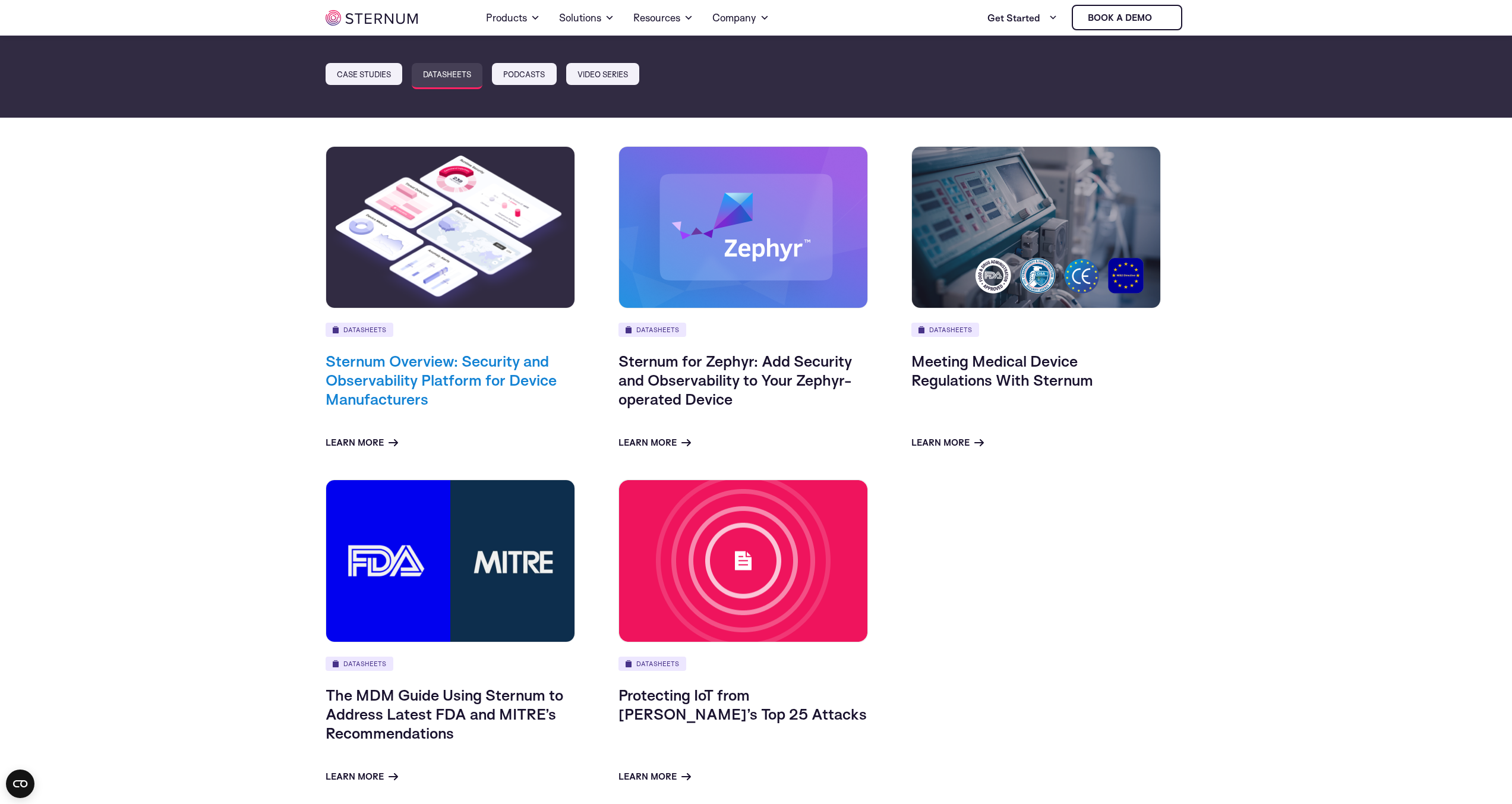
click at [374, 381] on link "Sternum Overview: Security and Observability Platform for Device Manufacturers" at bounding box center [441, 380] width 231 height 57
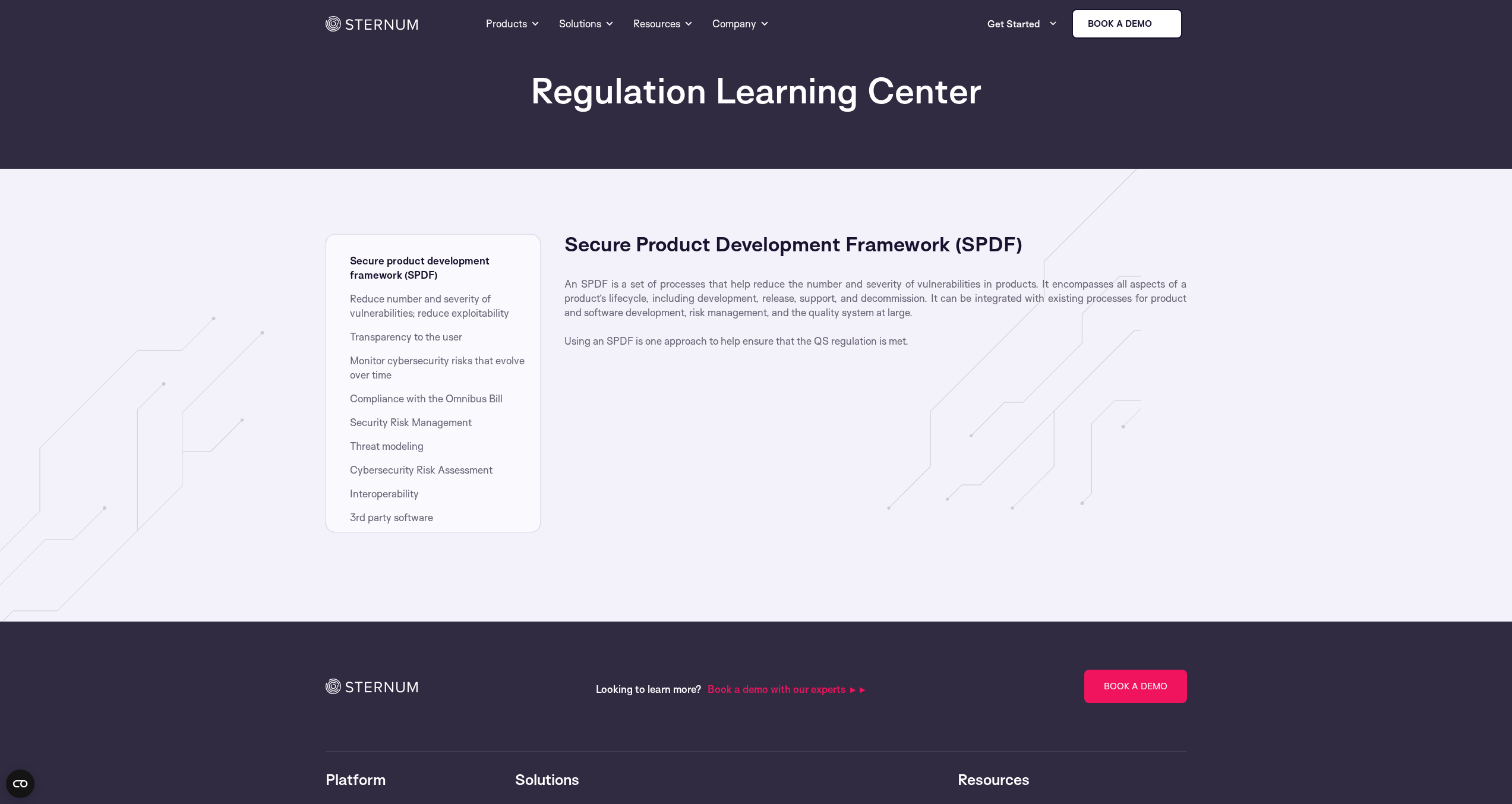
click at [402, 330] on span "Transparency to the user" at bounding box center [406, 337] width 112 height 15
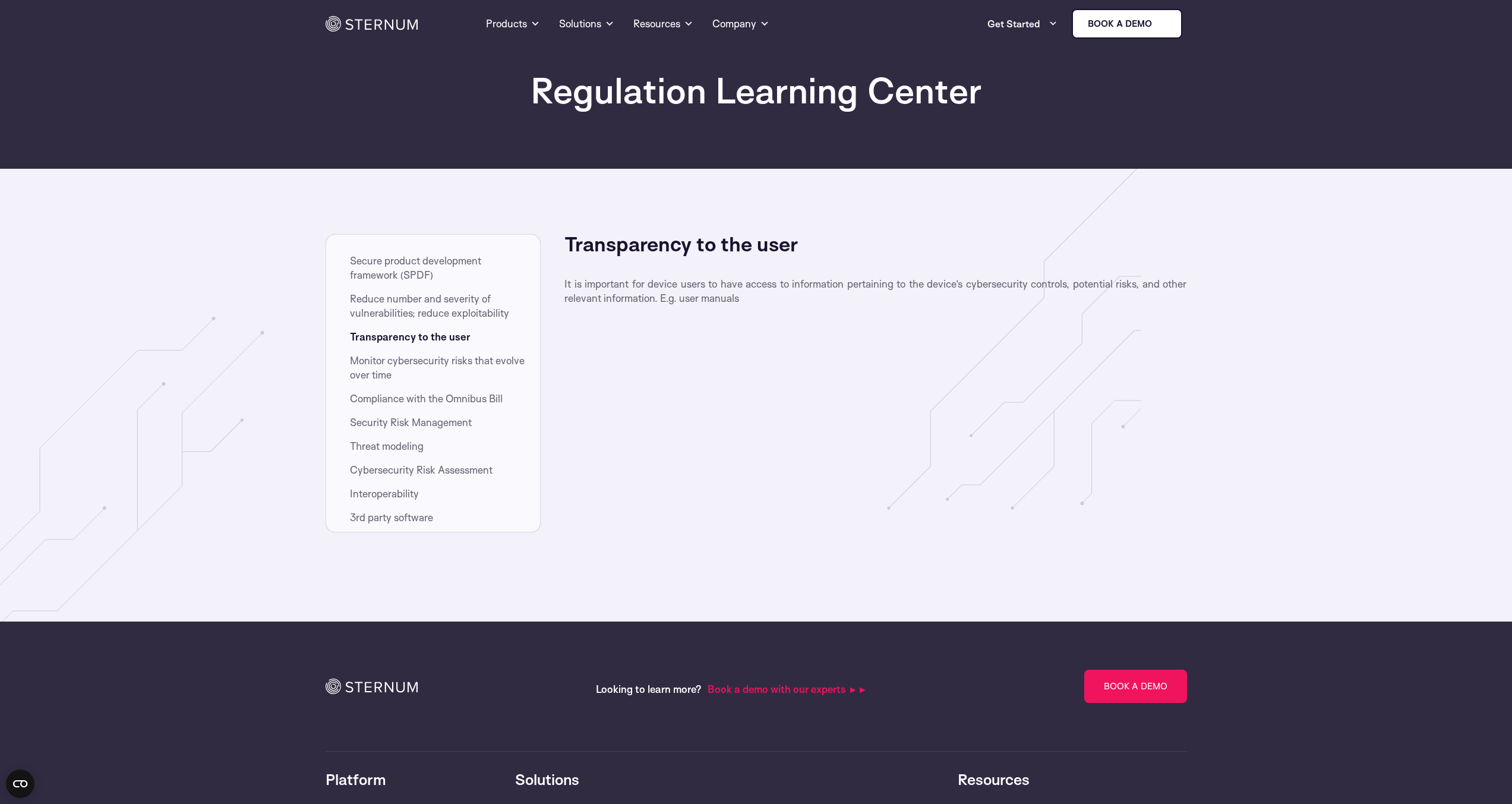
click at [415, 366] on span "Monitor cybersecurity risks that evolve over time" at bounding box center [439, 368] width 180 height 28
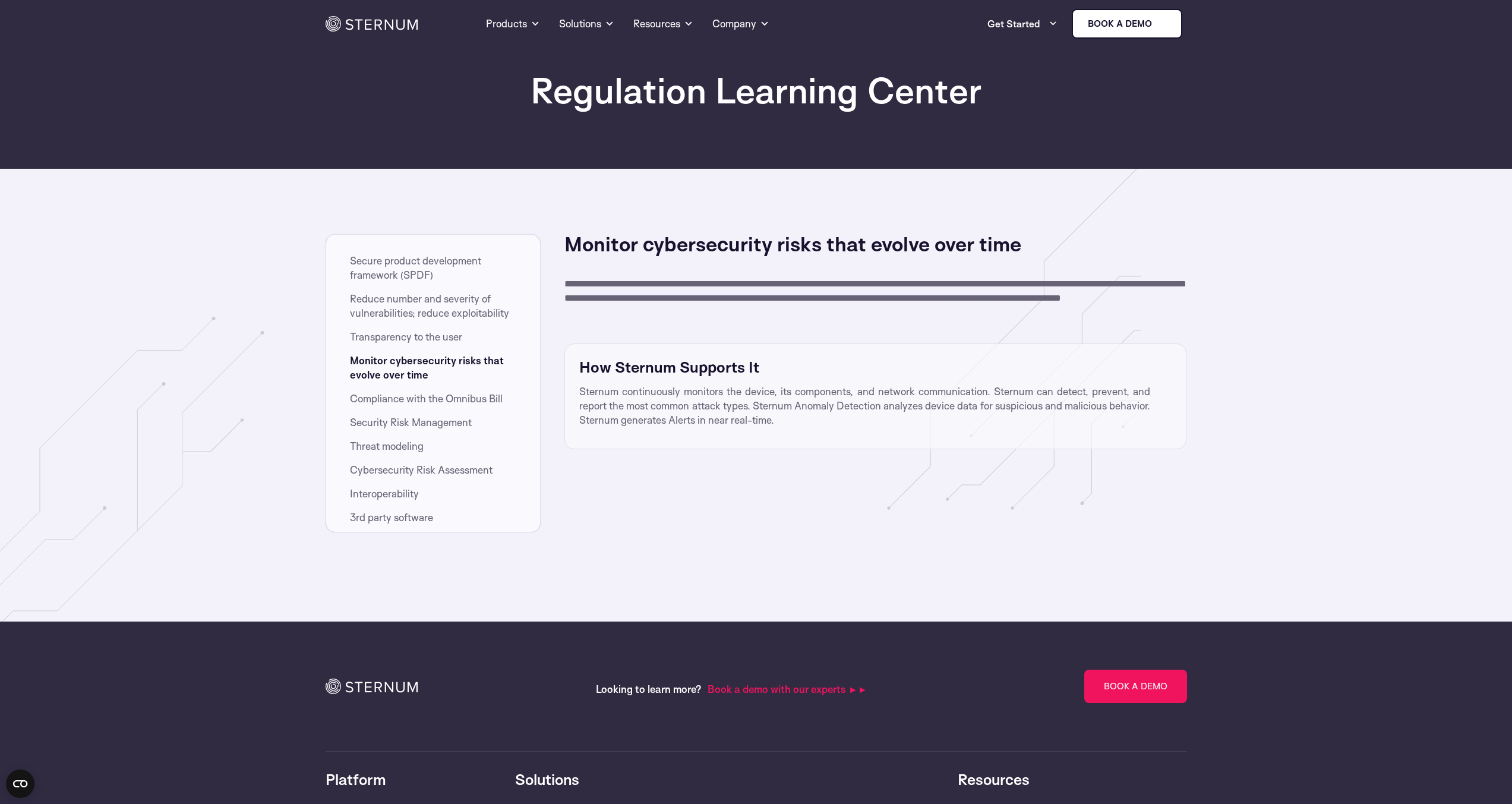
click at [413, 407] on li "Compliance with the Omnibus Bill" at bounding box center [445, 401] width 191 height 19
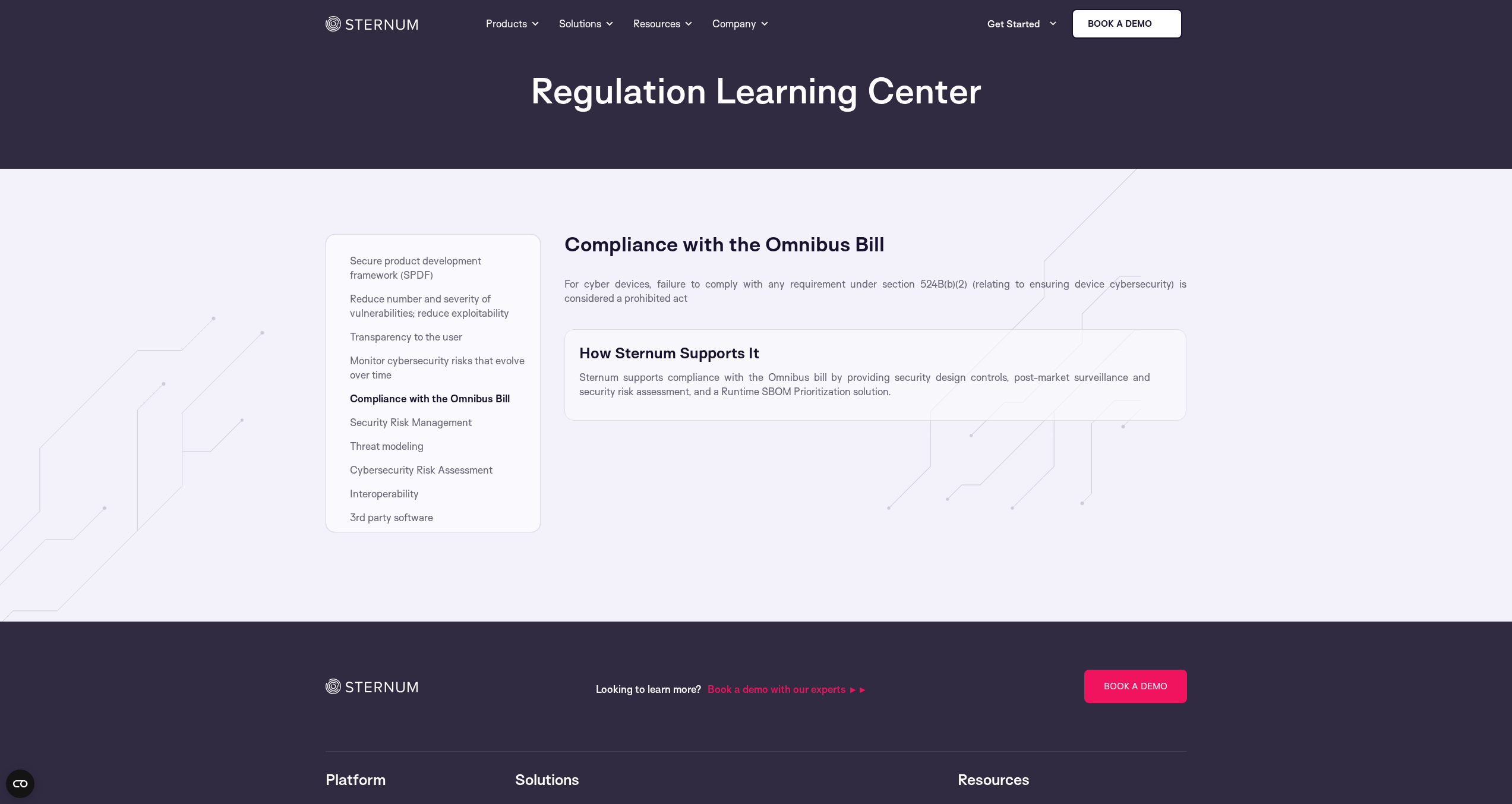
click at [400, 515] on span "3rd party software" at bounding box center [391, 517] width 83 height 15
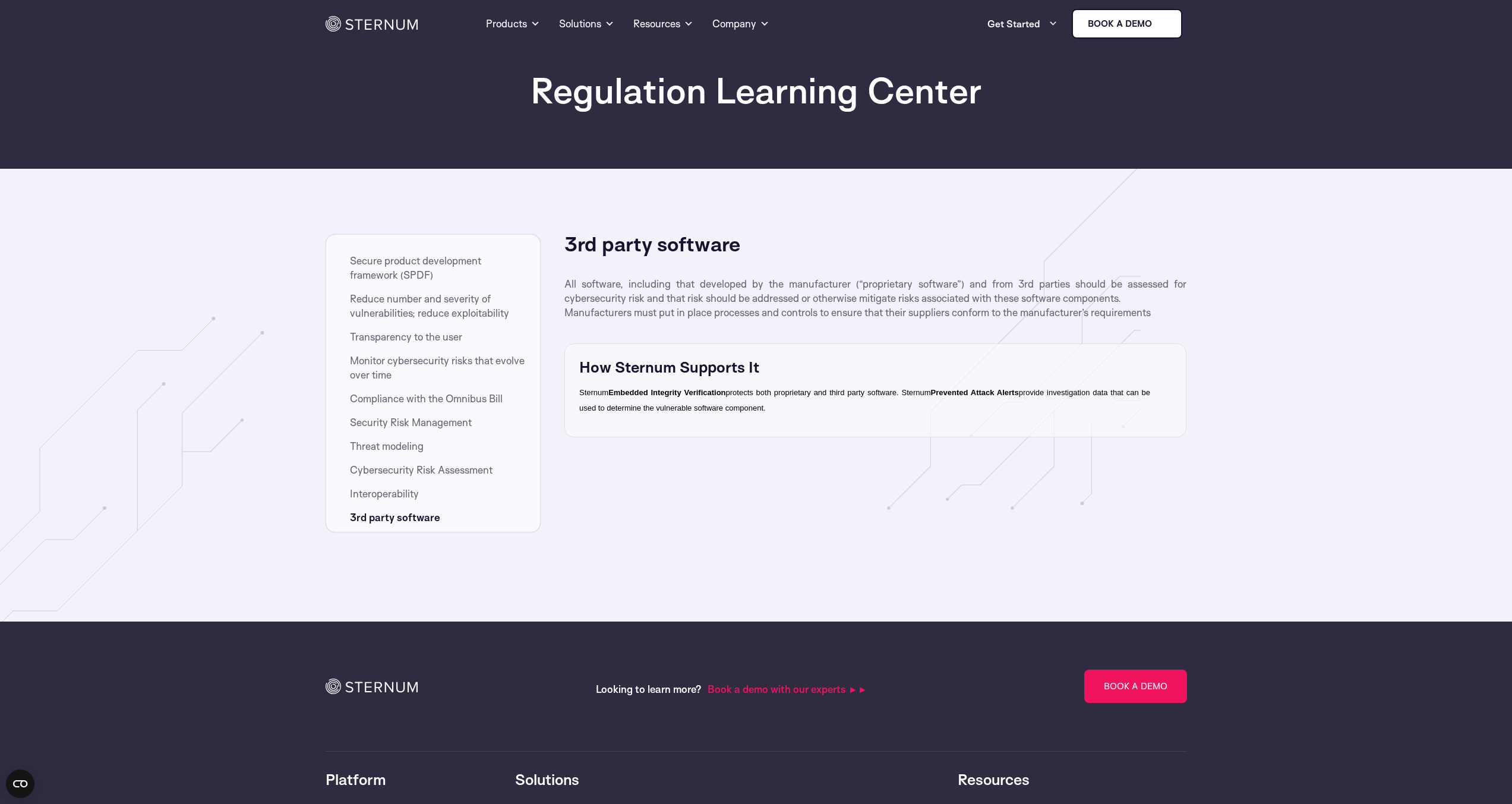
click at [698, 388] on span "Embedded Integrity Verification" at bounding box center [666, 392] width 117 height 9
click at [643, 395] on span "Embedded Integrity Verification" at bounding box center [666, 392] width 117 height 9
click at [647, 348] on div "How Sternum Supports It ​ Sternum Embedded Integrity Verification protects both…" at bounding box center [875, 390] width 621 height 93
drag, startPoint x: 419, startPoint y: 271, endPoint x: 426, endPoint y: 262, distance: 11.4
click at [419, 269] on span "Secure product development framework (SPDF)" at bounding box center [439, 268] width 180 height 28
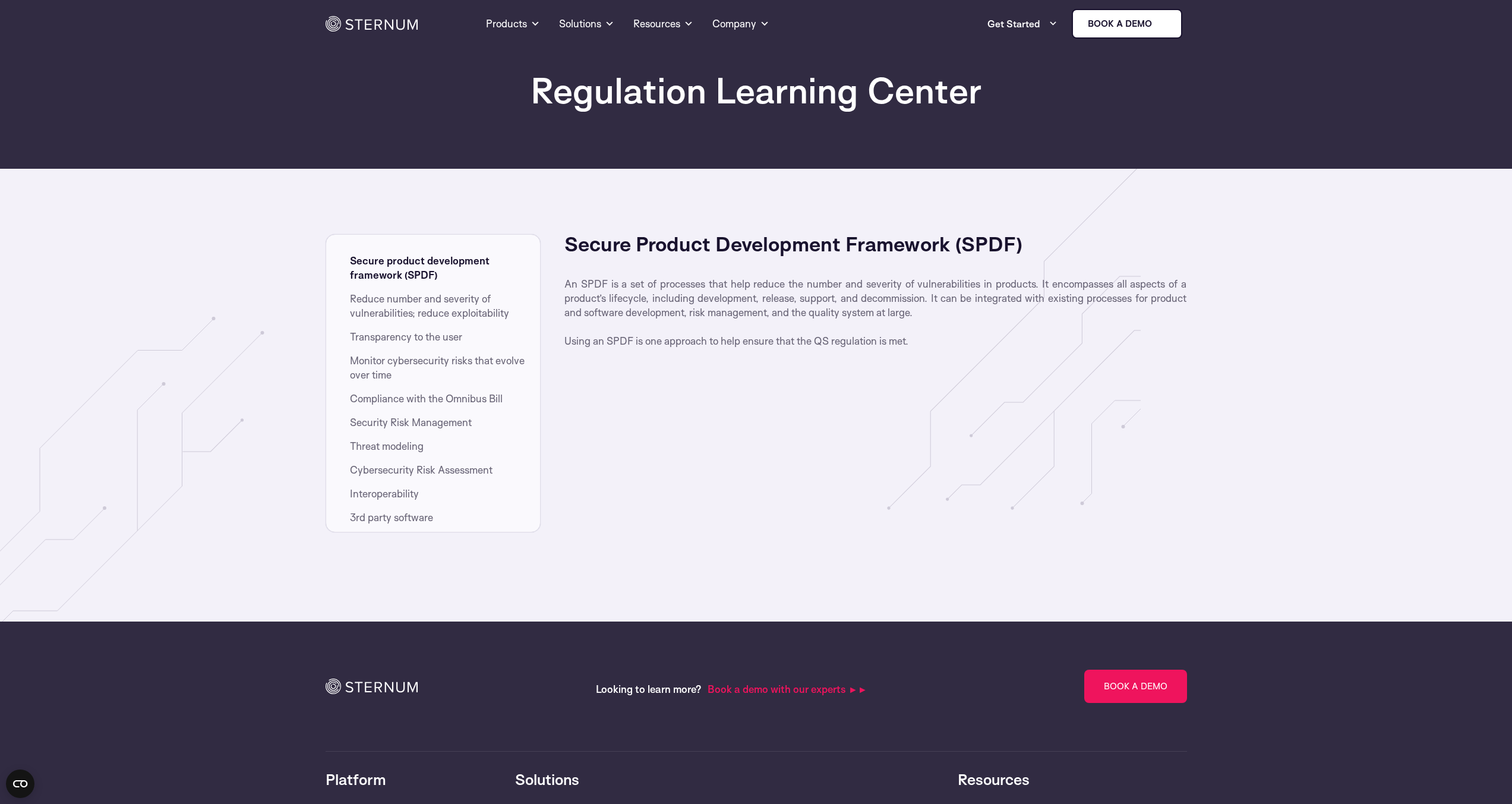
click at [439, 333] on span "Transparency to the user" at bounding box center [406, 337] width 112 height 15
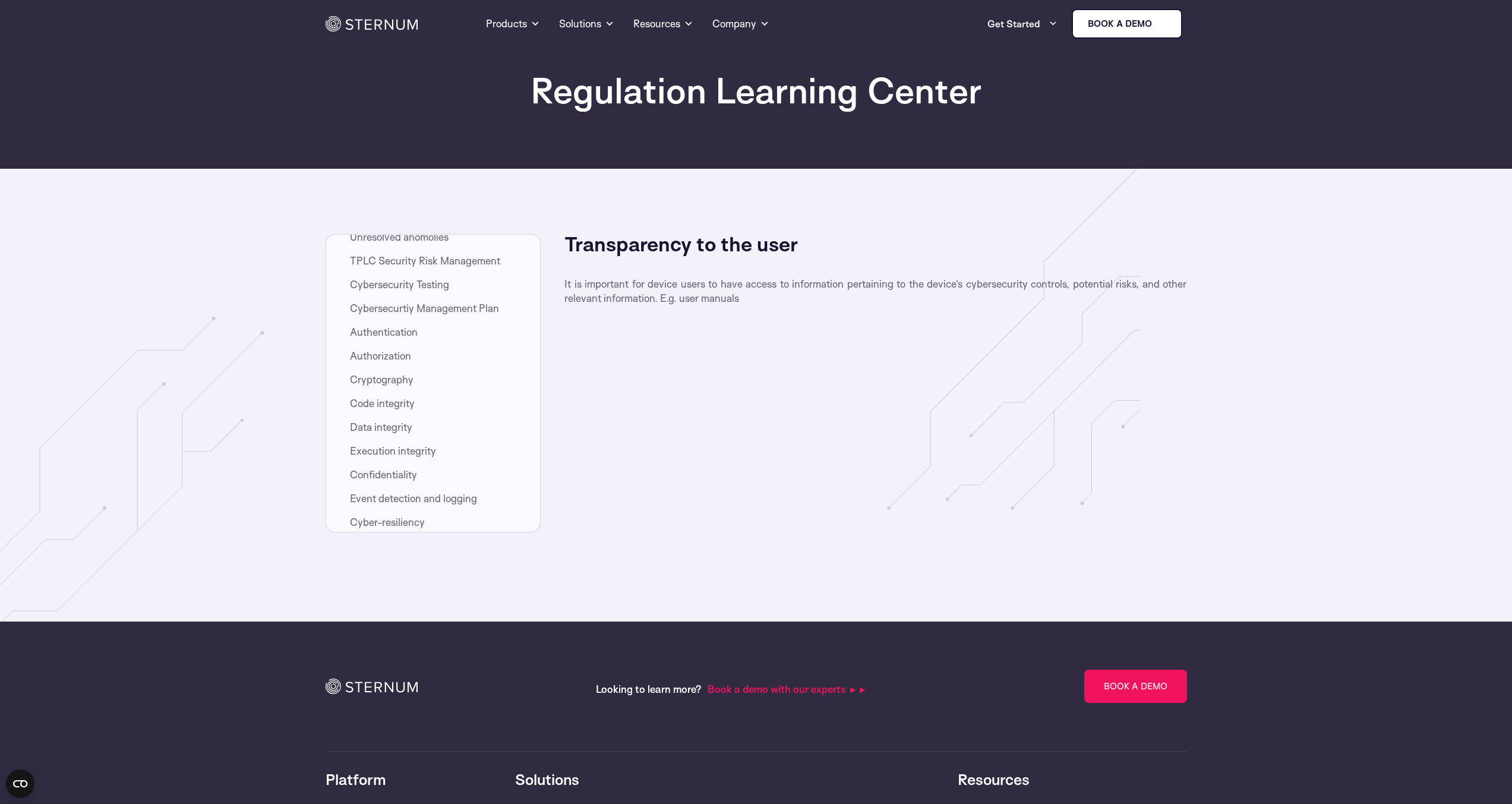
scroll to position [392, 0]
click at [416, 340] on li "Cryptography" at bounding box center [445, 342] width 191 height 19
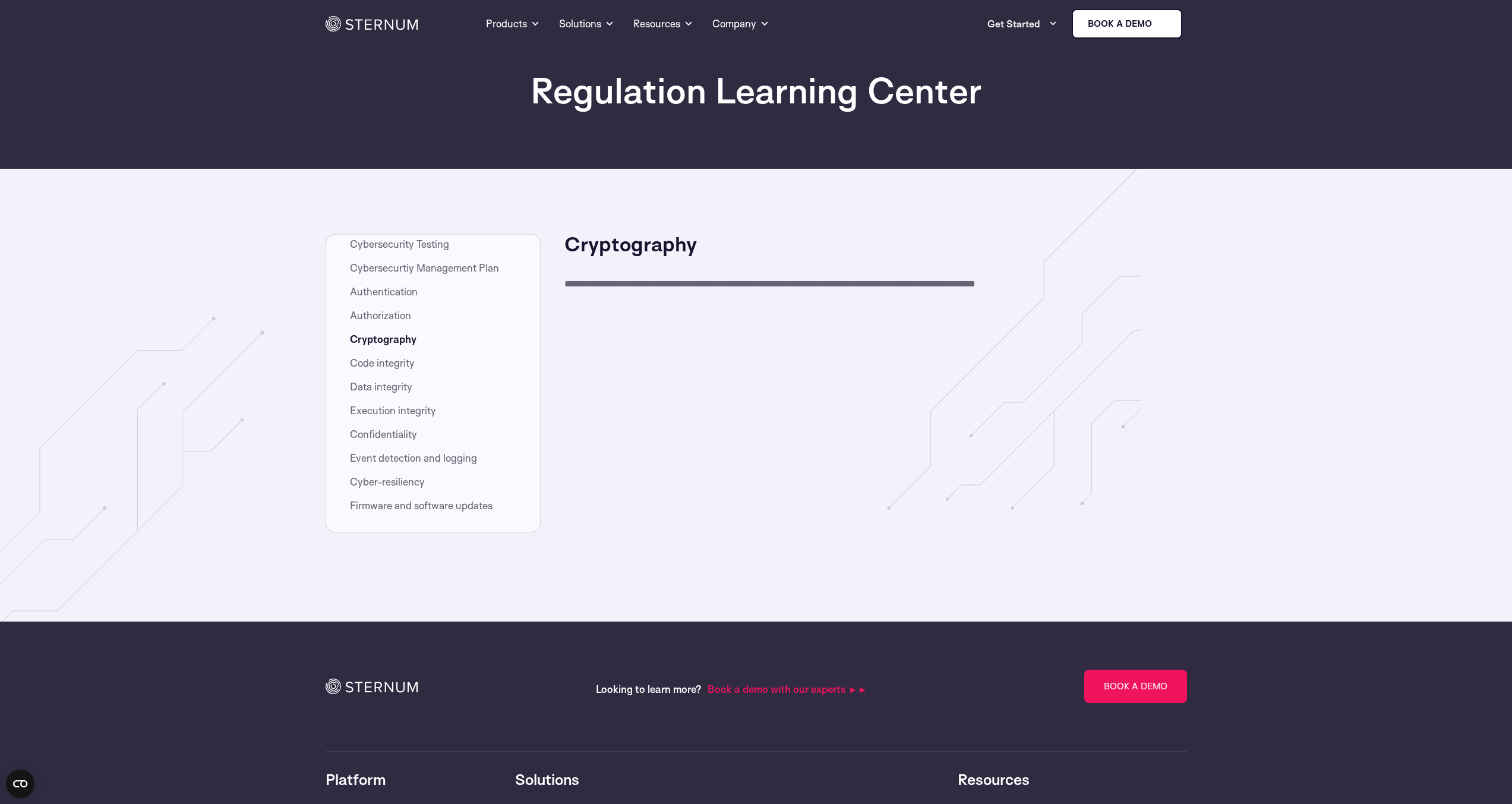
click at [427, 272] on span "Cybersecurtiy Management Plan" at bounding box center [424, 268] width 149 height 15
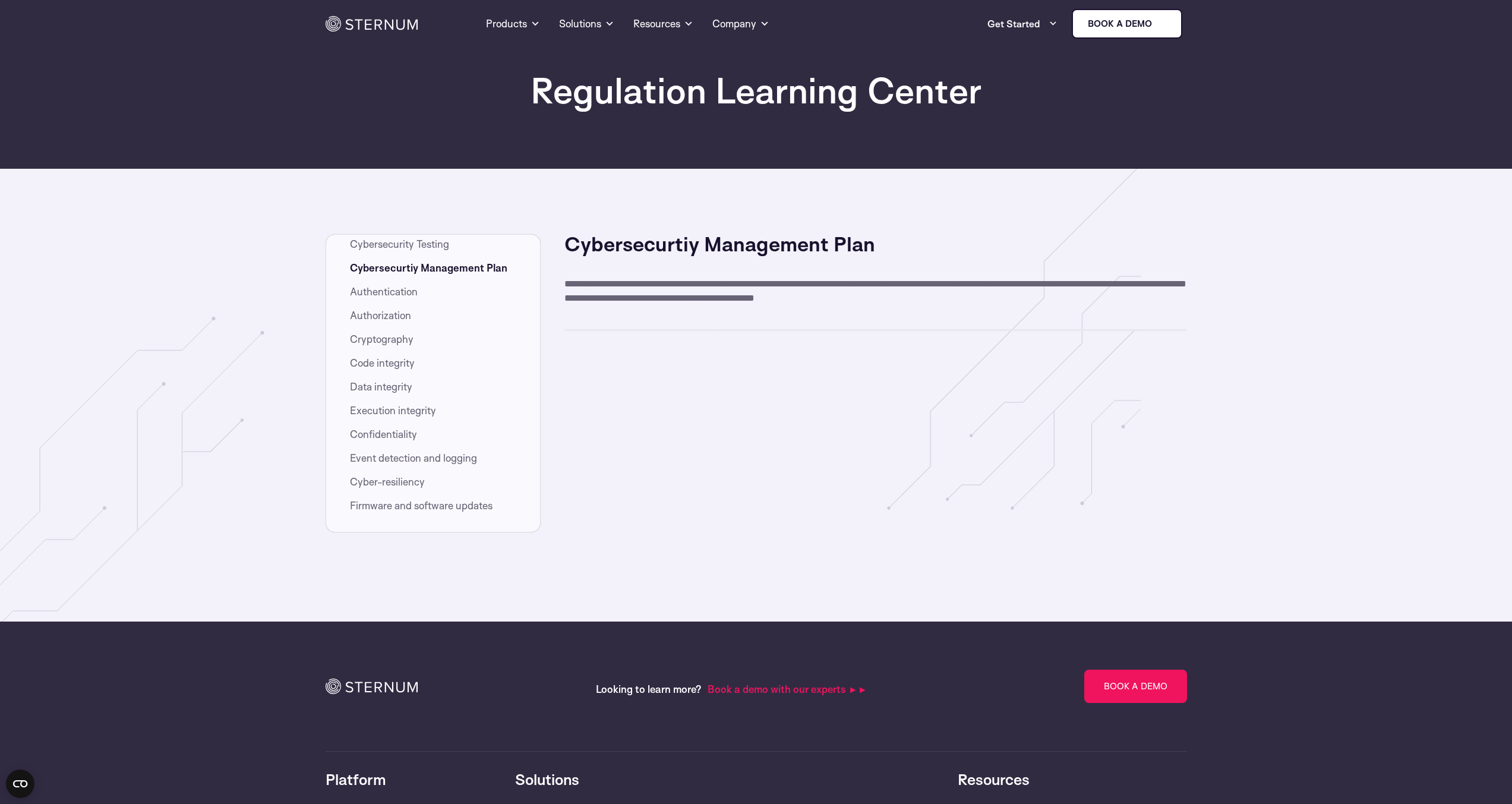
click at [413, 287] on span "Authentication" at bounding box center [383, 292] width 68 height 15
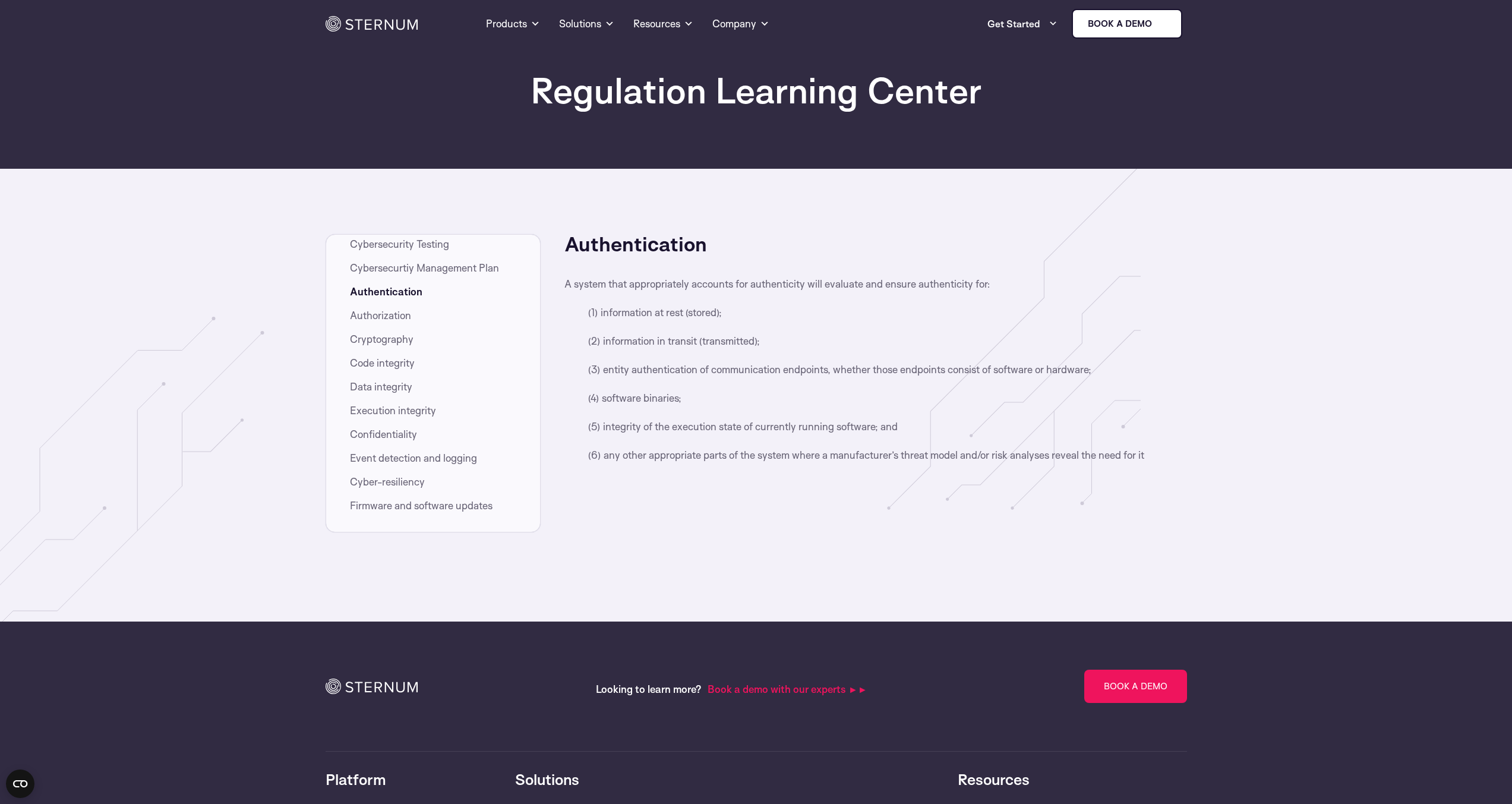
click at [391, 419] on li "Execution integrity" at bounding box center [445, 413] width 191 height 19
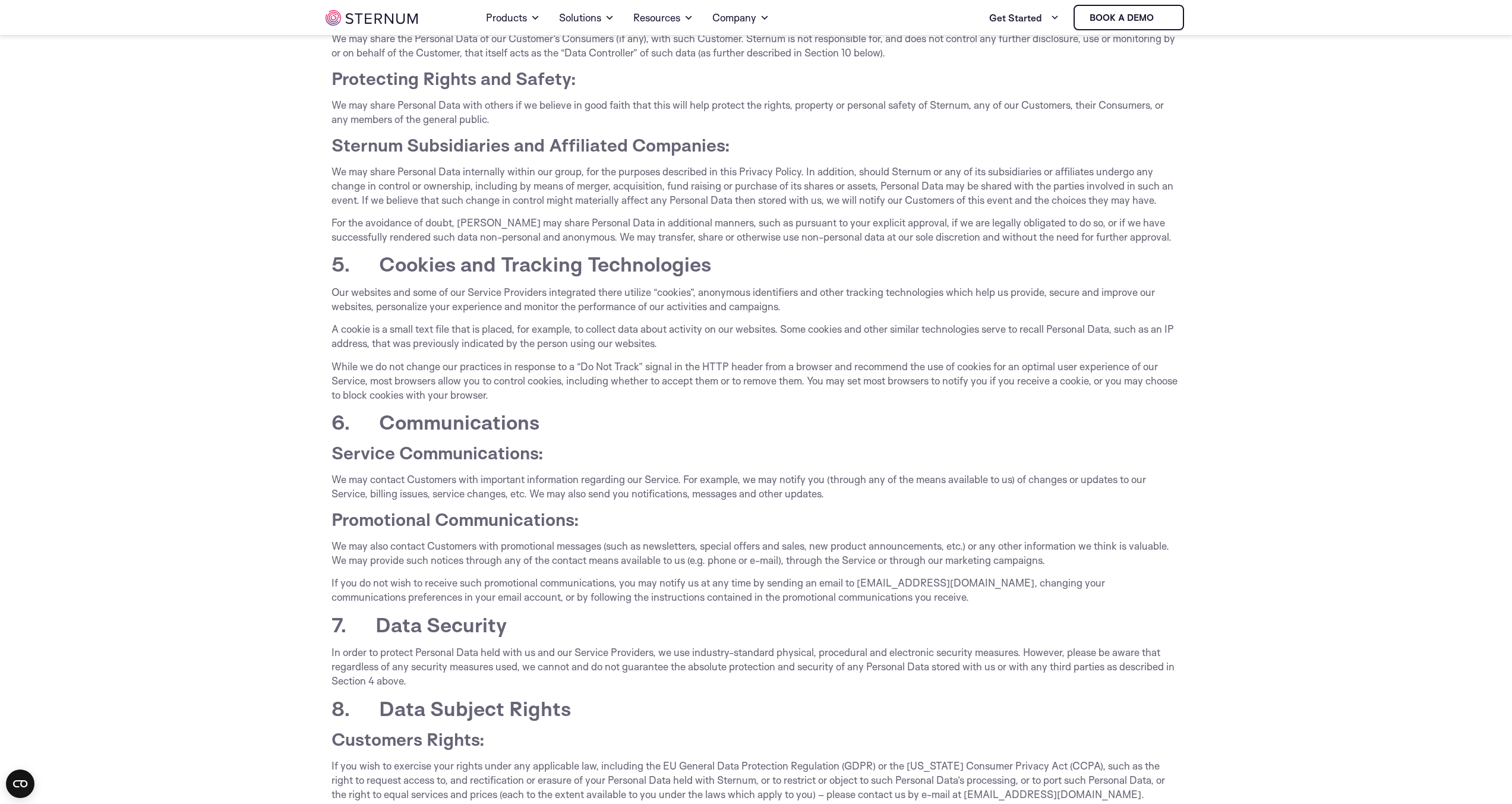
scroll to position [1739, 0]
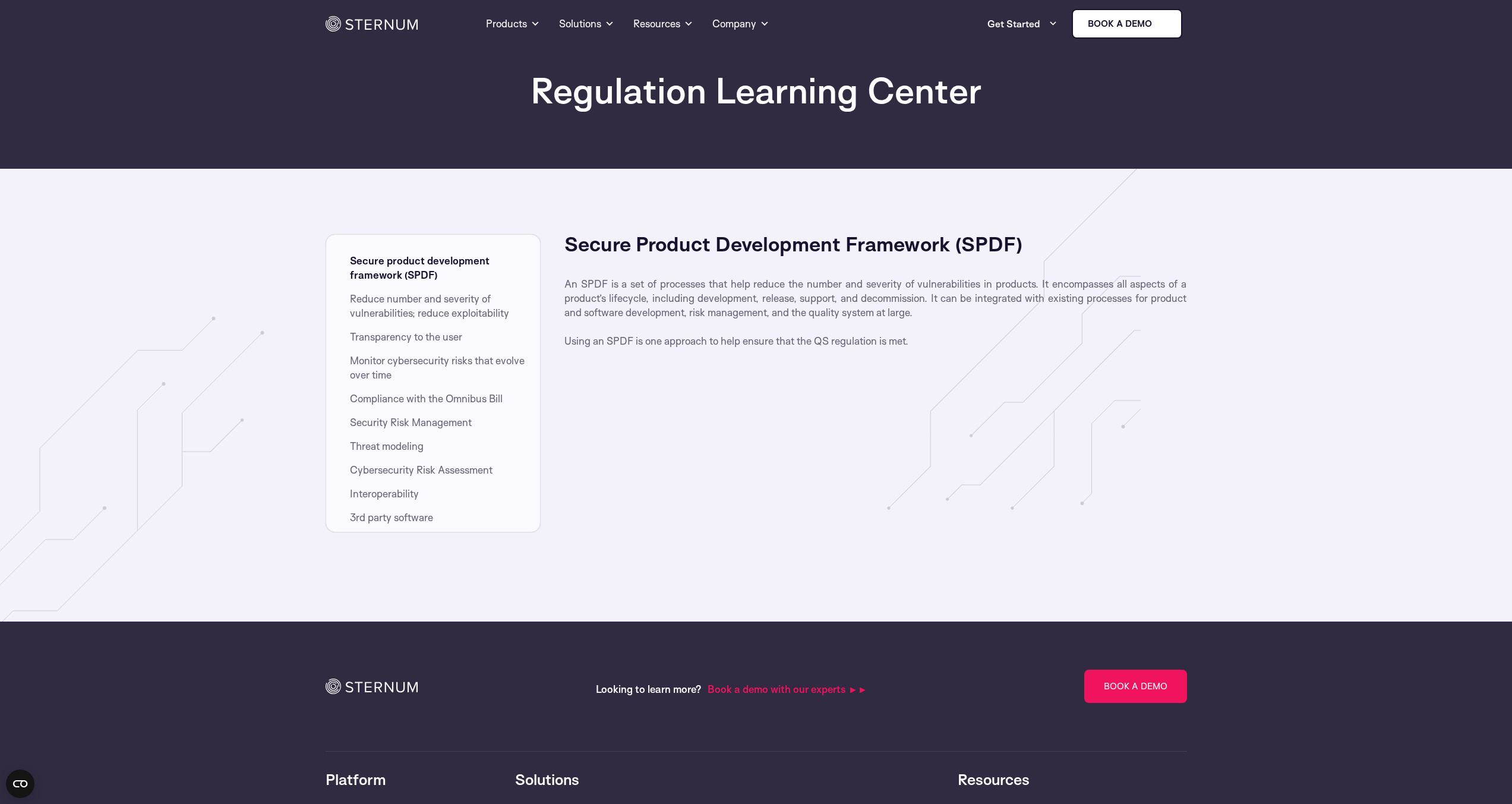
click at [373, 395] on span "Compliance with the Omnibus Bill" at bounding box center [426, 399] width 153 height 15
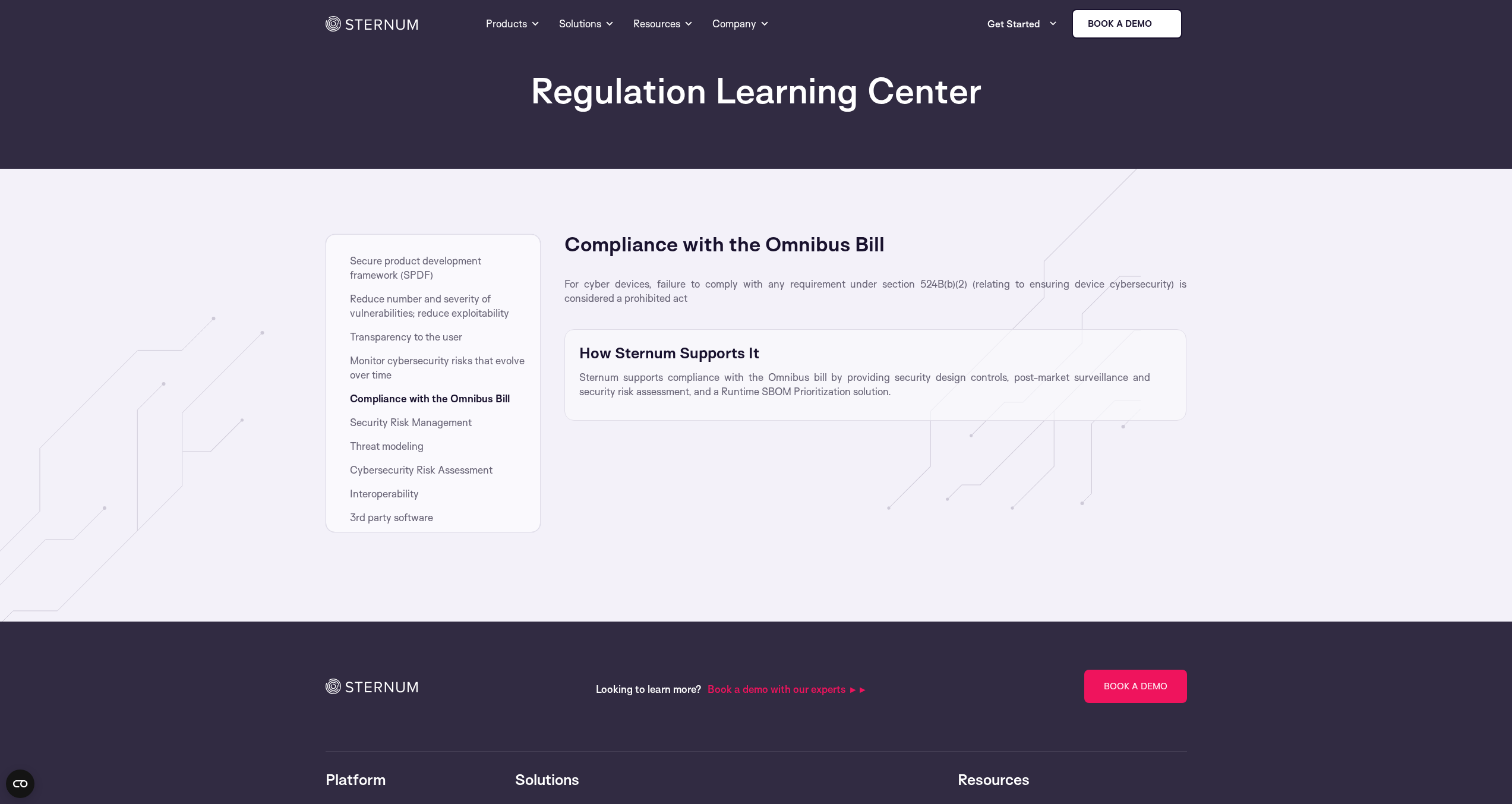
click at [383, 433] on li "Security Risk Management" at bounding box center [445, 425] width 191 height 19
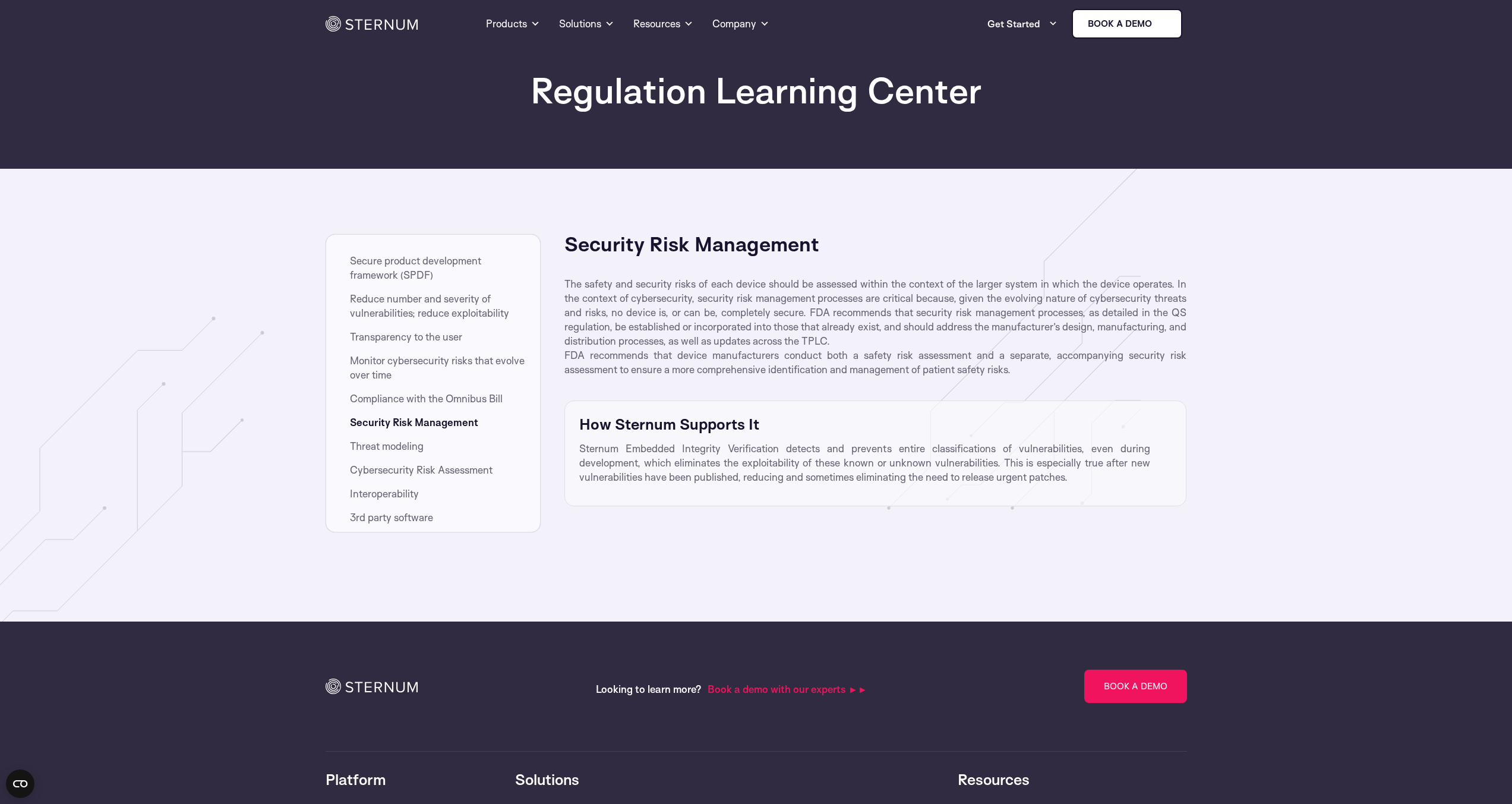
click at [379, 467] on span "Cybersecurity Risk Assessment" at bounding box center [421, 470] width 143 height 15
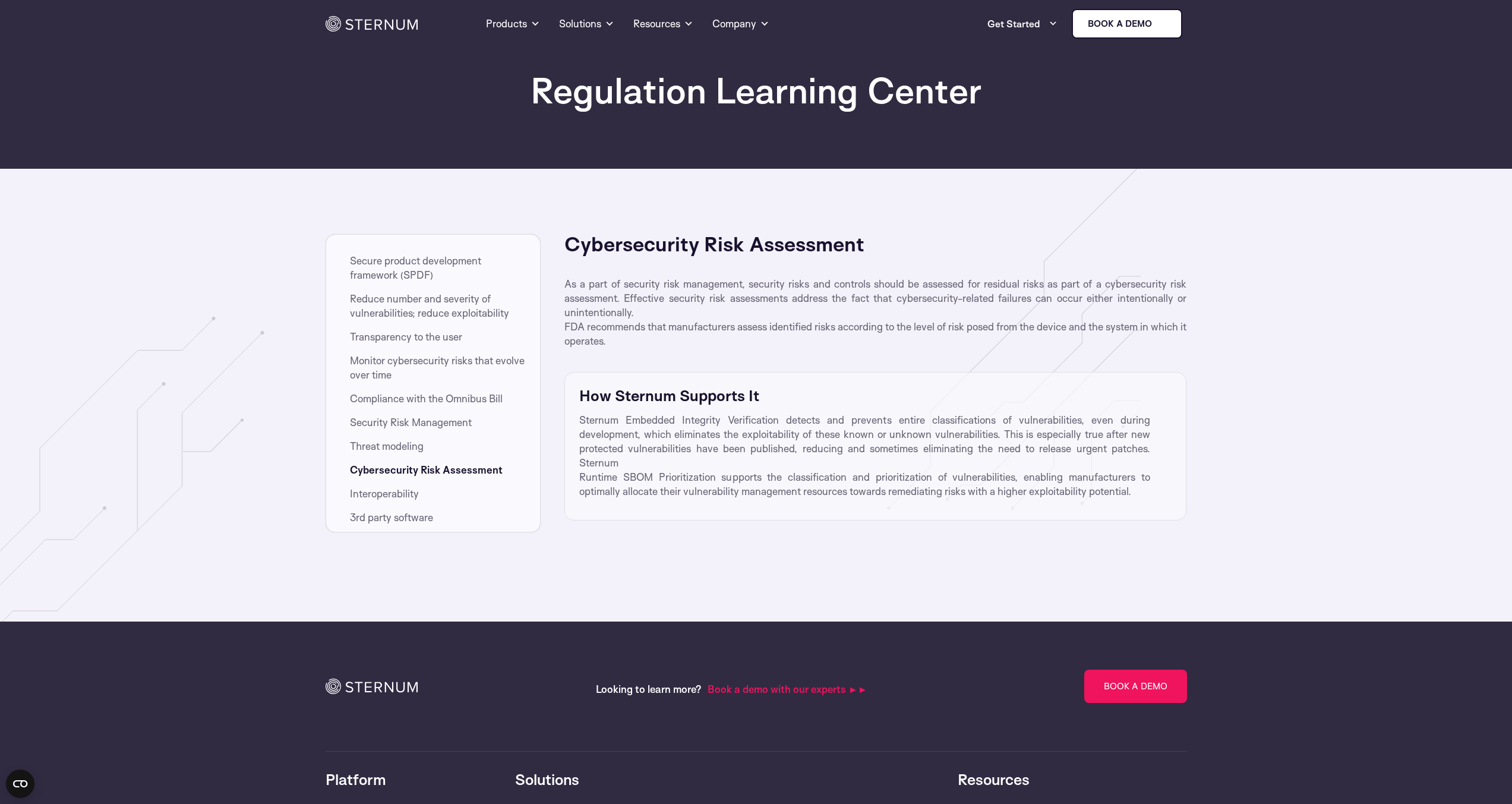
click at [417, 270] on span "Secure product development framework (SPDF)" at bounding box center [439, 268] width 180 height 28
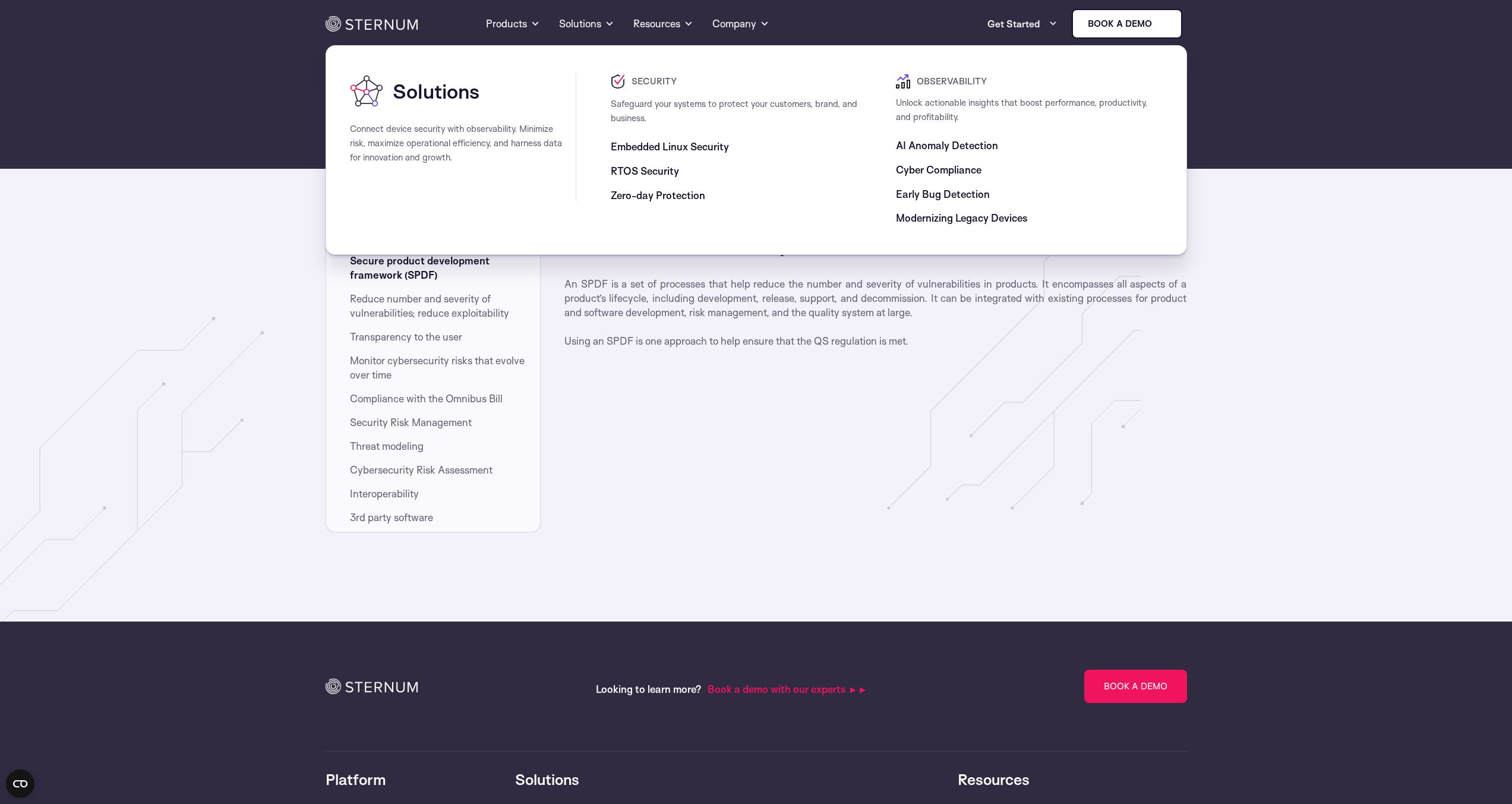
click at [915, 170] on span "Cyber Compliance" at bounding box center [938, 170] width 85 height 15
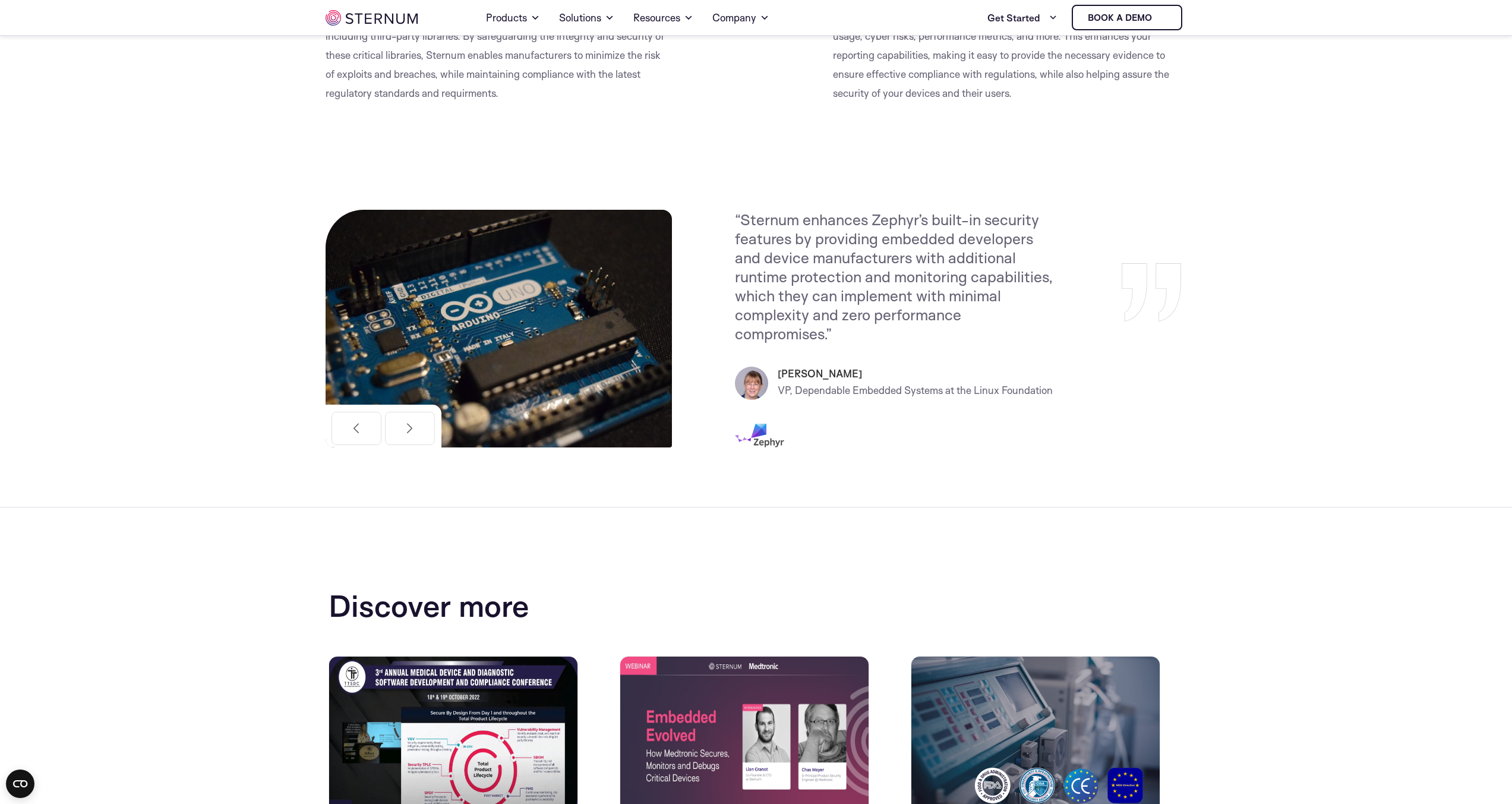
scroll to position [1361, 0]
